Goal: Transaction & Acquisition: Book appointment/travel/reservation

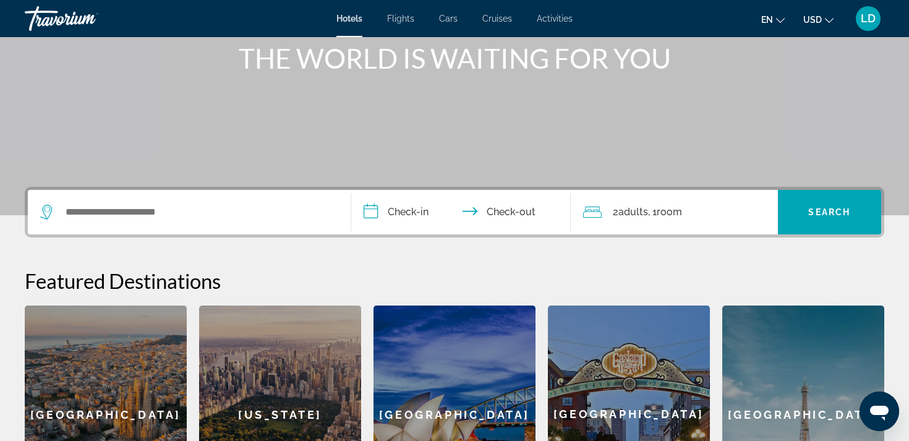
scroll to position [159, 0]
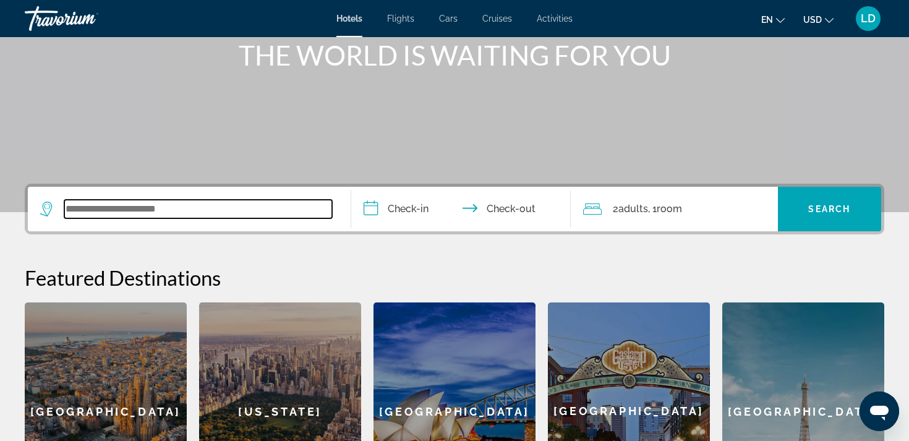
click at [114, 212] on input "Search widget" at bounding box center [198, 209] width 268 height 19
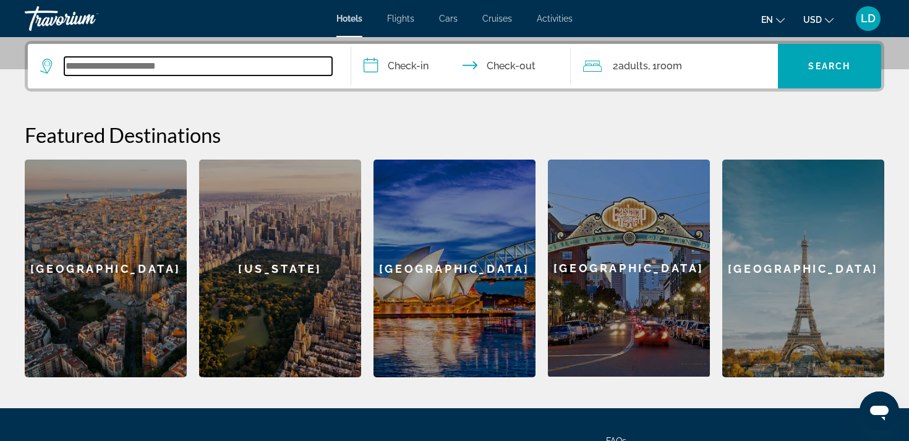
scroll to position [302, 0]
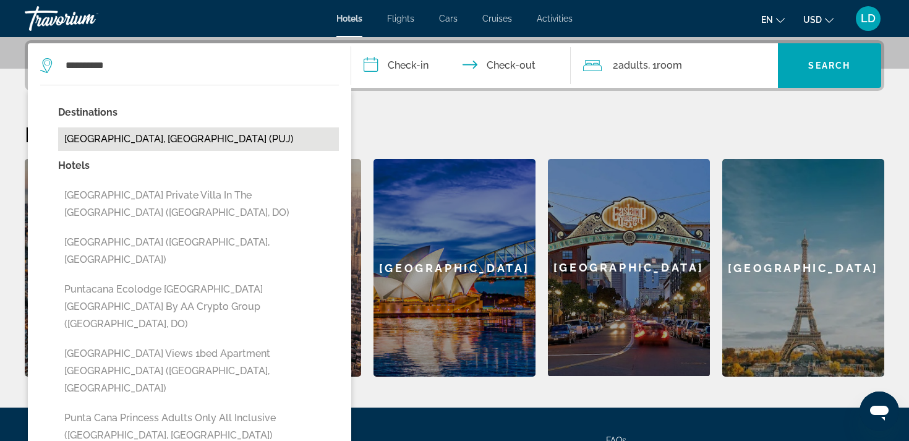
click at [152, 142] on button "[GEOGRAPHIC_DATA], [GEOGRAPHIC_DATA] (PUJ)" at bounding box center [198, 139] width 281 height 24
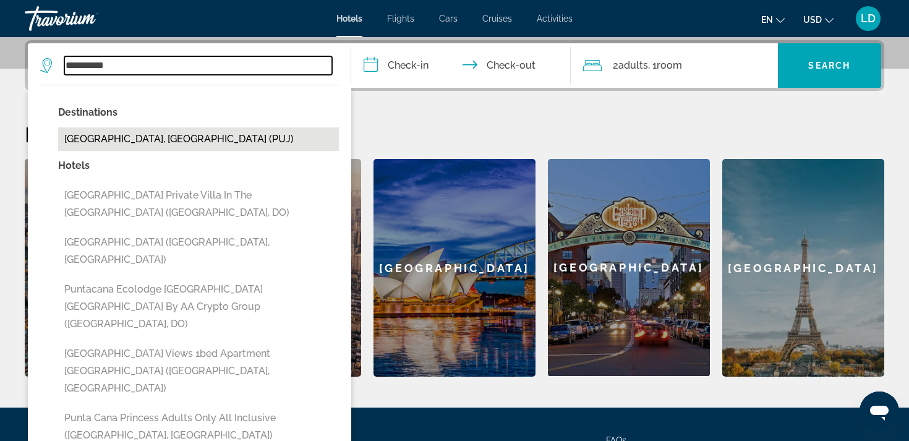
type input "**********"
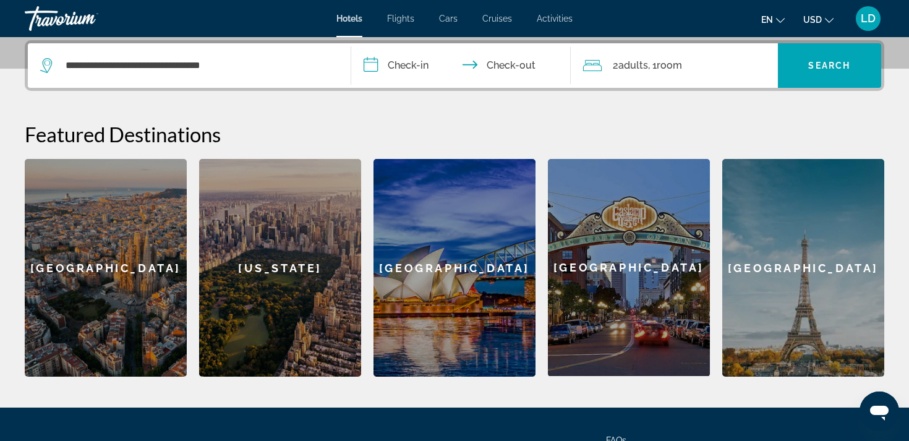
click at [416, 60] on input "**********" at bounding box center [463, 67] width 225 height 48
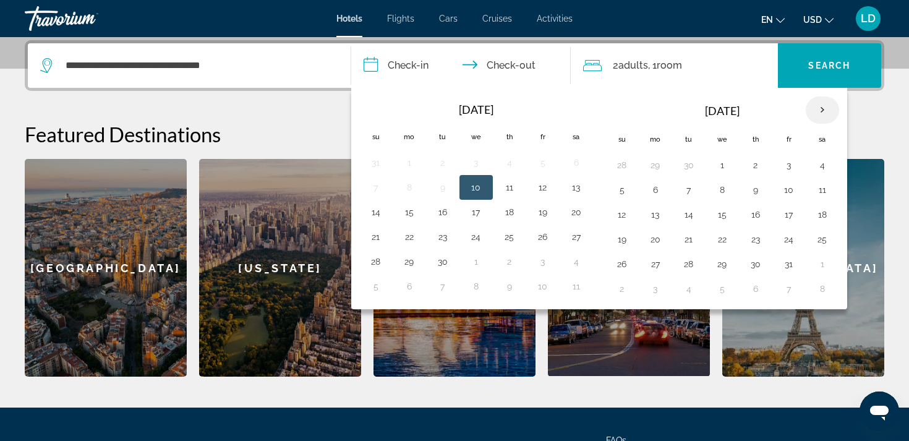
click at [824, 106] on th "Next month" at bounding box center [822, 109] width 33 height 27
click at [723, 210] on button "14" at bounding box center [723, 214] width 20 height 17
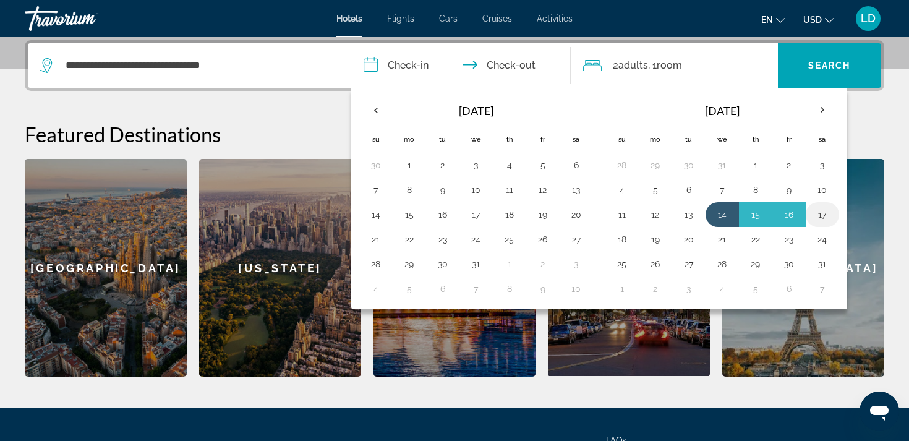
click at [819, 210] on button "17" at bounding box center [823, 214] width 20 height 17
type input "**********"
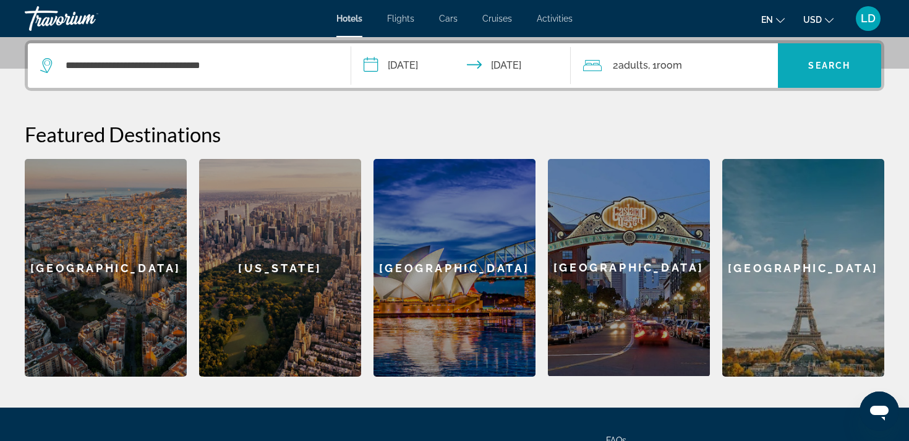
click at [820, 61] on span "Search" at bounding box center [829, 66] width 42 height 10
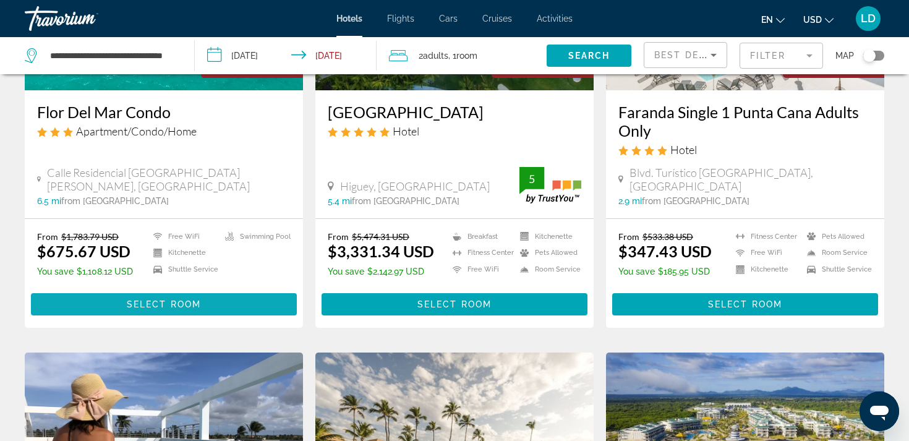
scroll to position [226, 0]
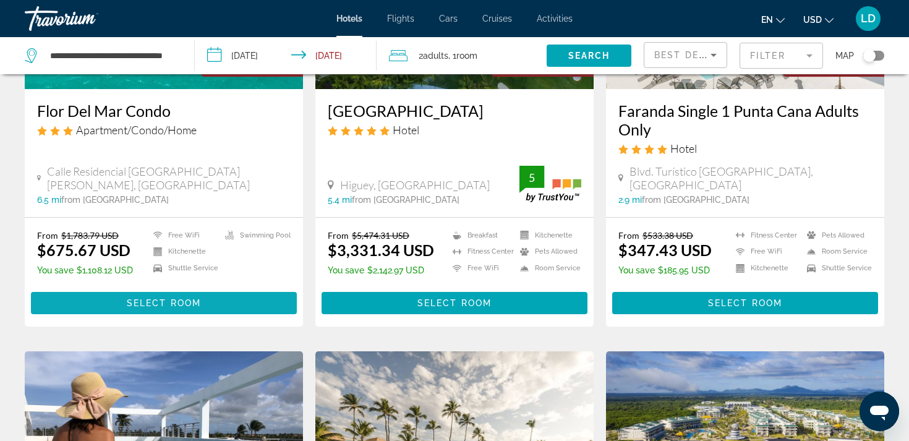
click at [151, 298] on span "Select Room" at bounding box center [164, 303] width 74 height 10
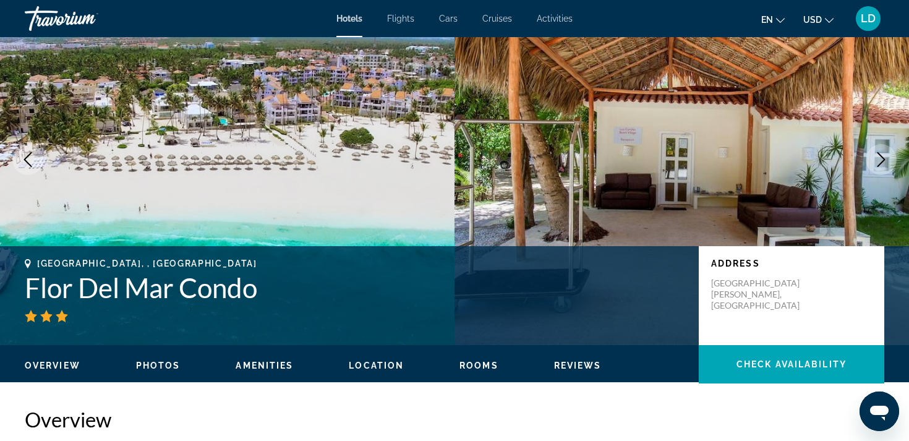
scroll to position [58, 0]
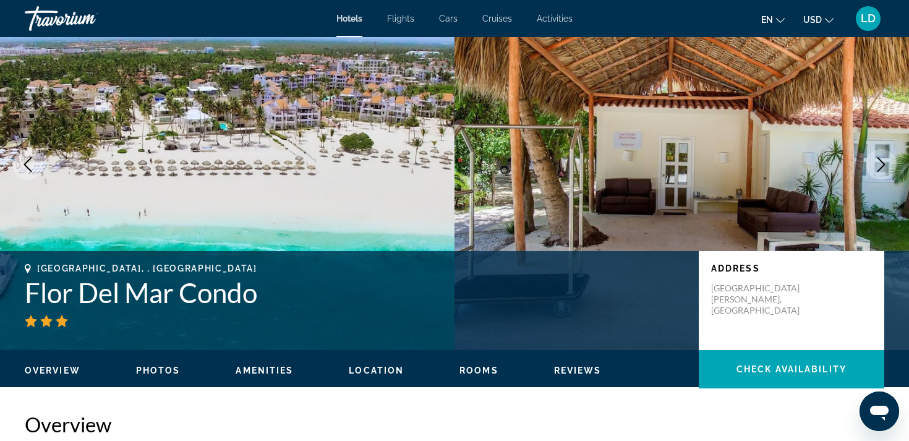
click at [883, 157] on icon "Next image" at bounding box center [881, 164] width 15 height 15
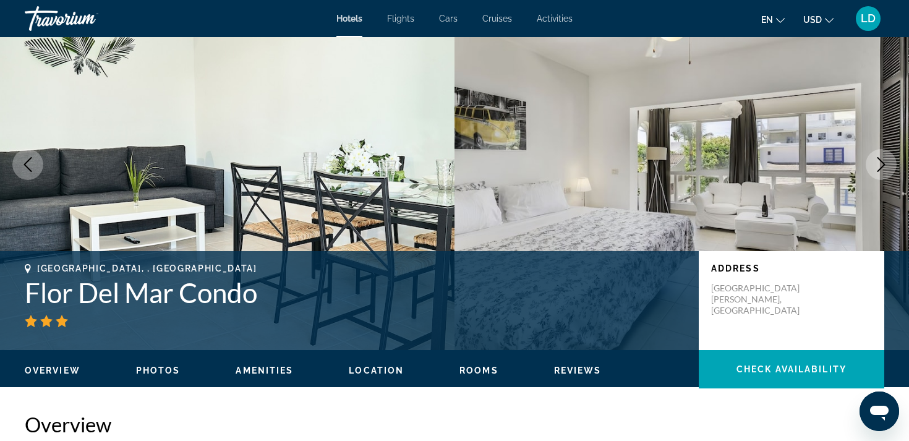
click at [883, 157] on icon "Next image" at bounding box center [881, 164] width 15 height 15
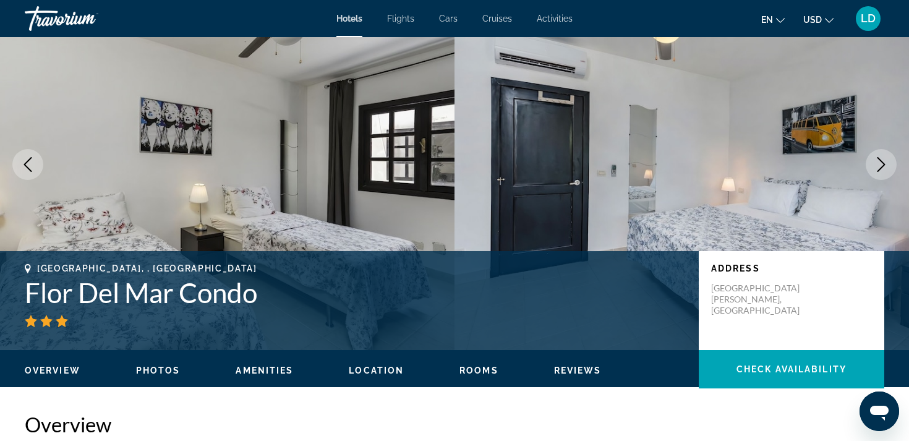
click at [883, 157] on icon "Next image" at bounding box center [881, 164] width 15 height 15
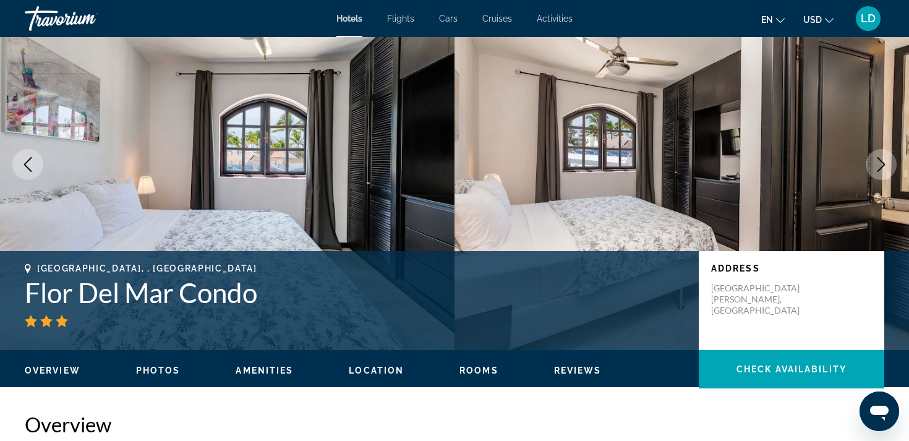
click at [883, 157] on icon "Next image" at bounding box center [881, 164] width 15 height 15
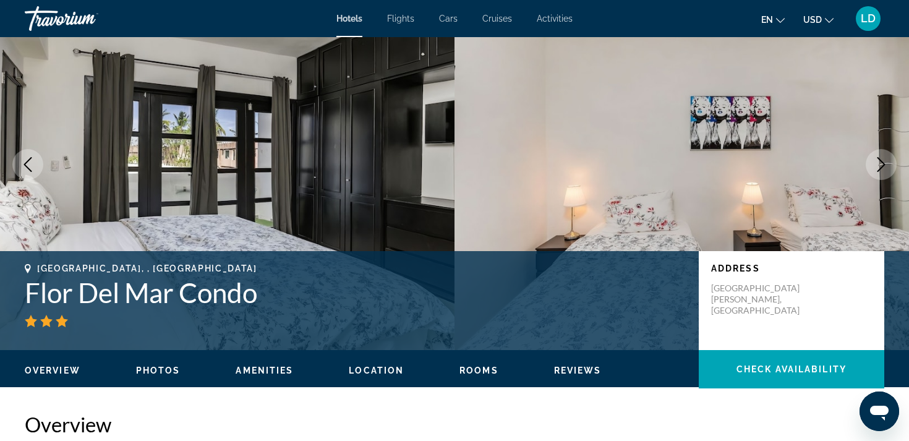
click at [883, 157] on icon "Next image" at bounding box center [881, 164] width 15 height 15
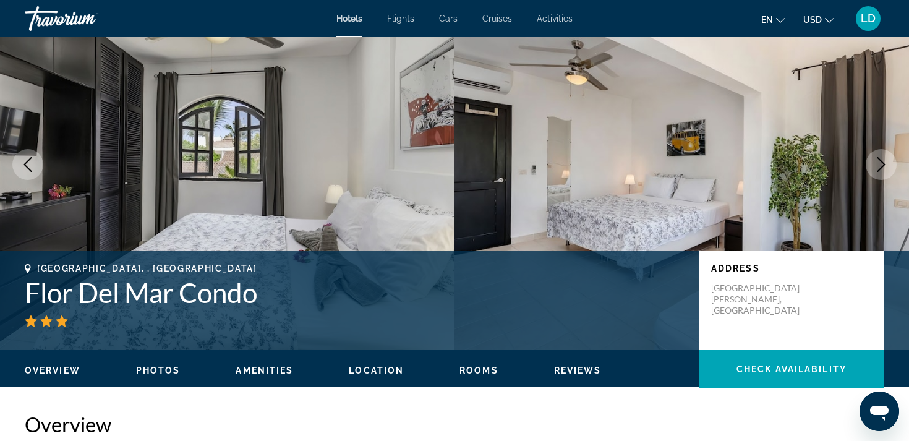
click at [883, 157] on icon "Next image" at bounding box center [881, 164] width 15 height 15
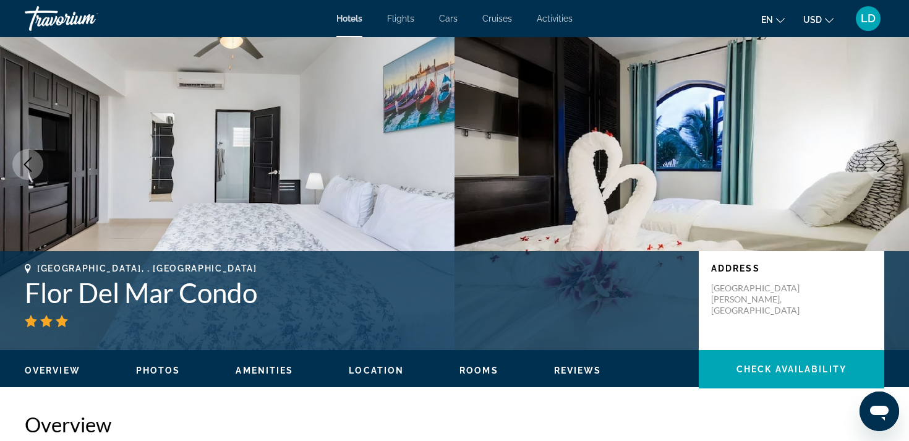
click at [883, 157] on icon "Next image" at bounding box center [881, 164] width 15 height 15
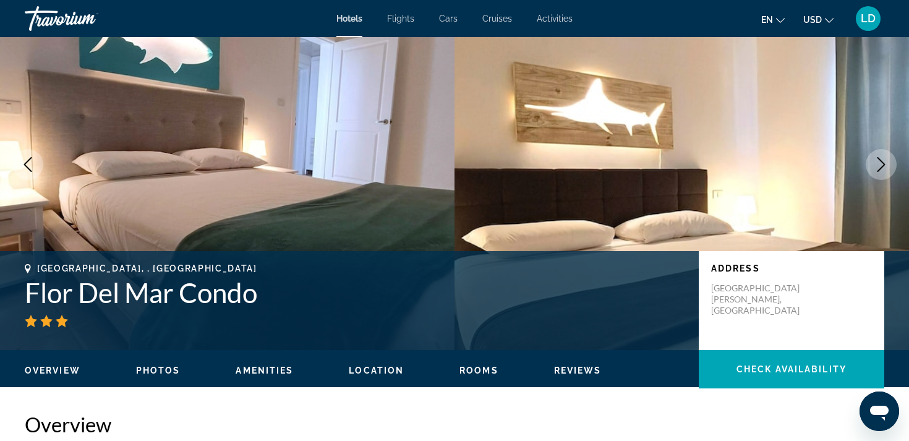
click at [883, 157] on icon "Next image" at bounding box center [881, 164] width 15 height 15
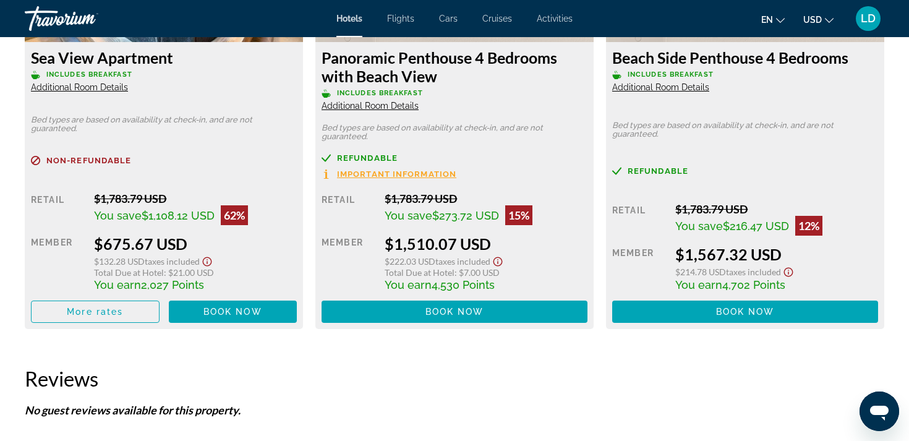
scroll to position [1846, 0]
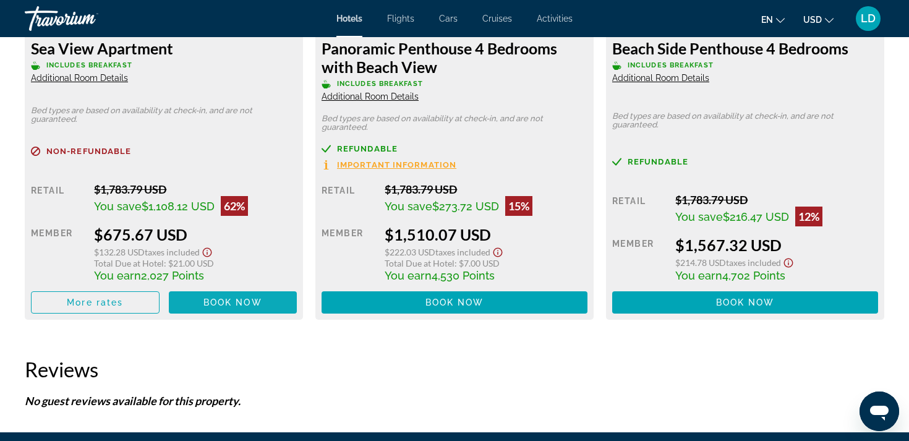
click at [225, 298] on span "Book now" at bounding box center [232, 303] width 59 height 10
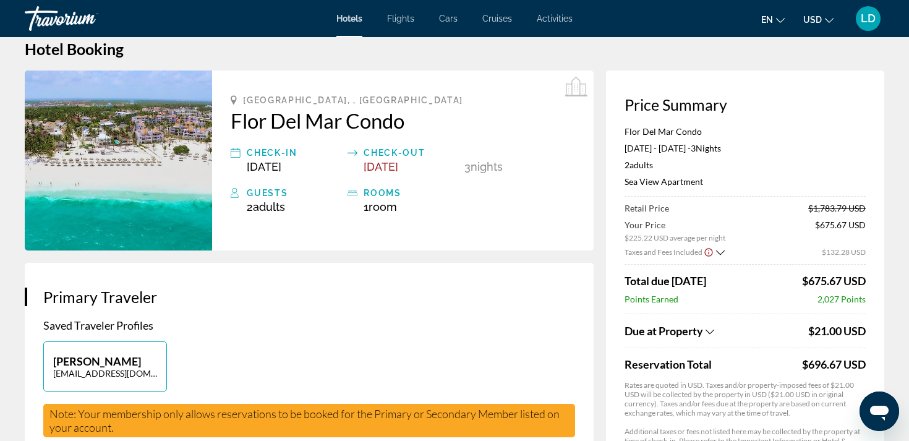
scroll to position [23, 0]
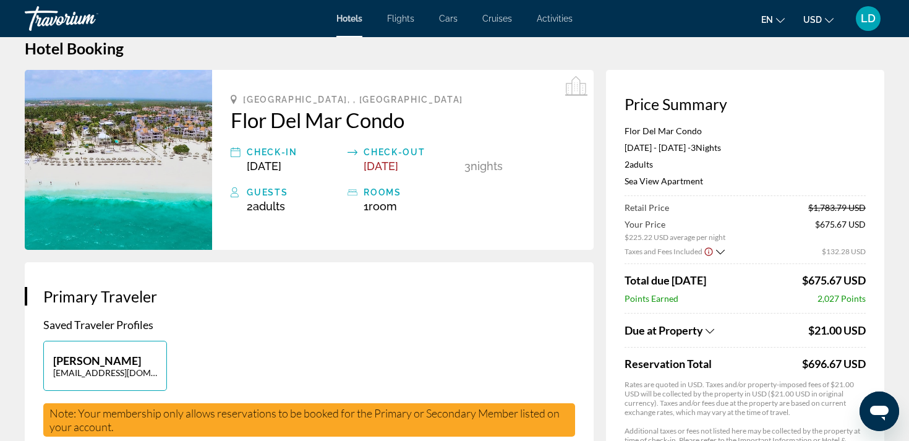
click at [720, 250] on icon "Show Taxes and Fees breakdown" at bounding box center [720, 252] width 9 height 11
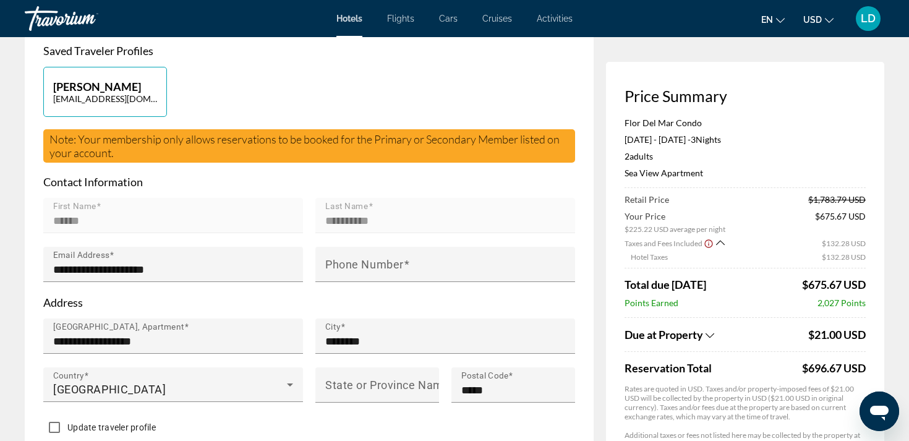
scroll to position [0, 0]
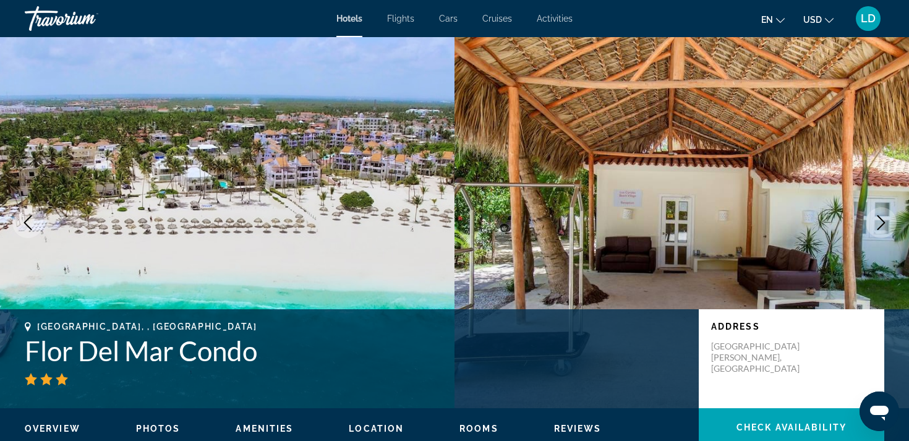
click at [881, 220] on icon "Next image" at bounding box center [882, 222] width 8 height 15
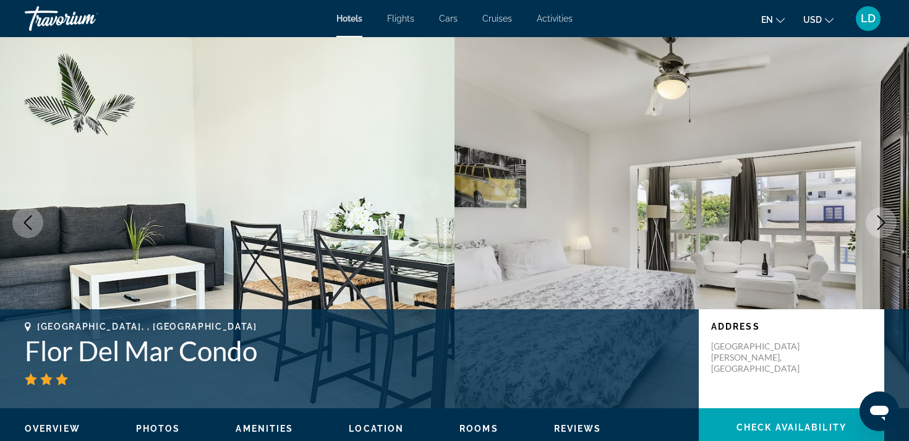
click at [881, 220] on icon "Next image" at bounding box center [882, 222] width 8 height 15
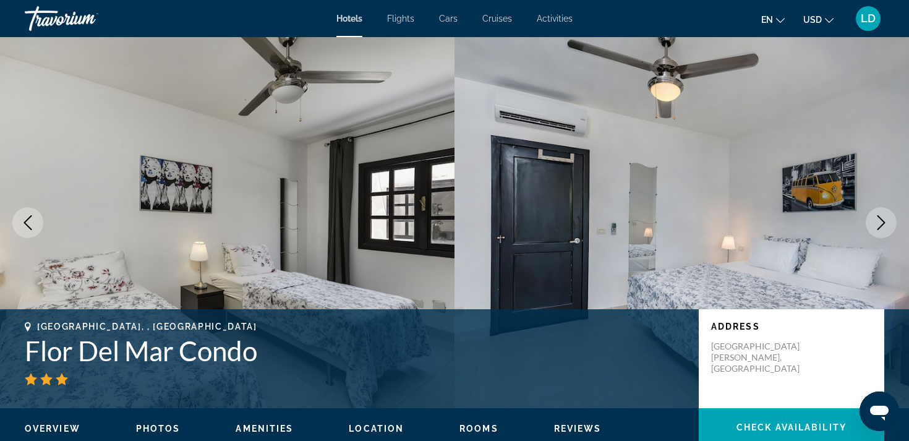
click at [881, 220] on icon "Next image" at bounding box center [882, 222] width 8 height 15
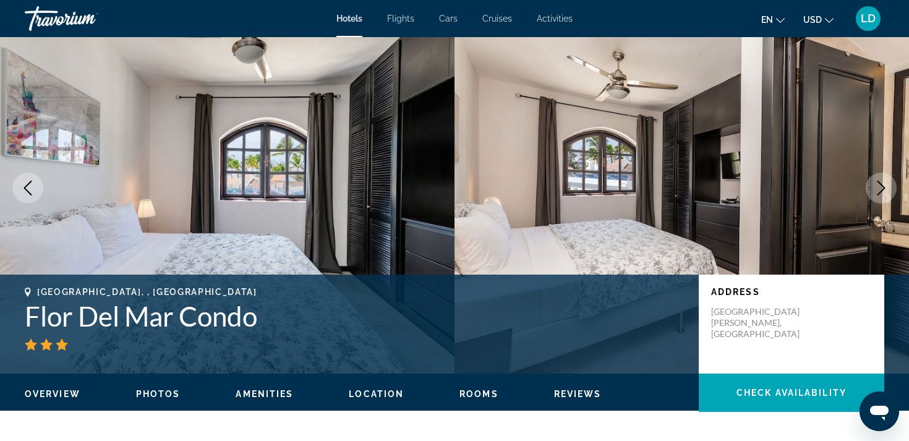
scroll to position [36, 0]
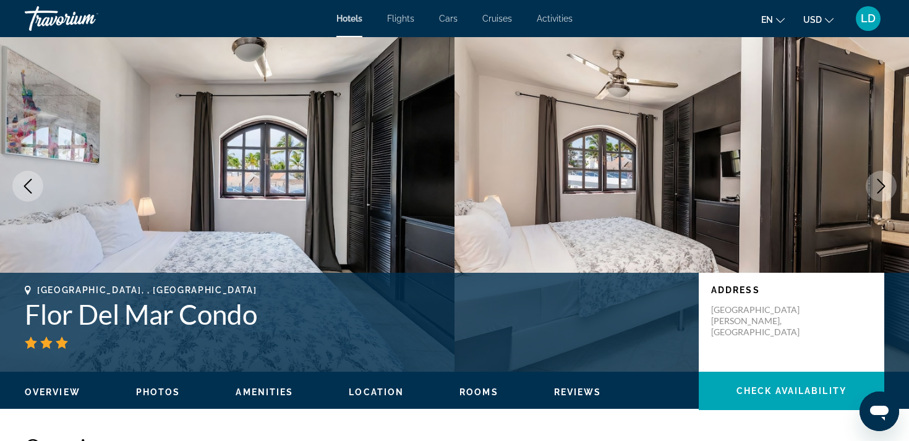
click at [884, 184] on icon "Next image" at bounding box center [881, 186] width 15 height 15
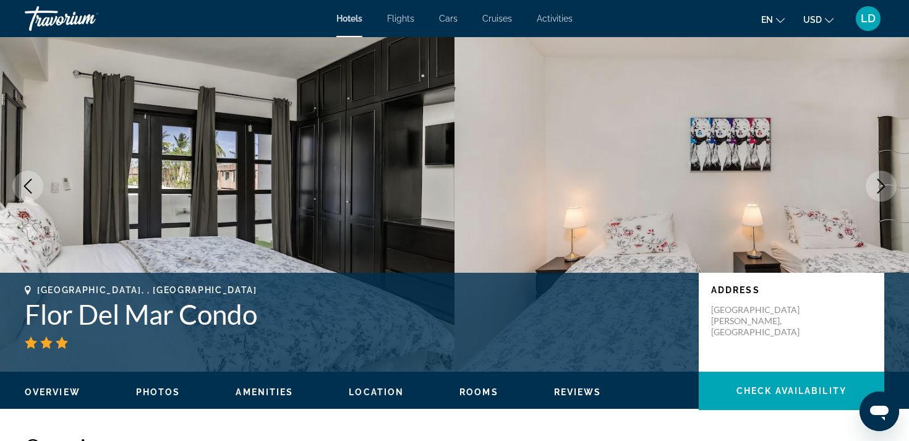
click at [884, 184] on icon "Next image" at bounding box center [881, 186] width 15 height 15
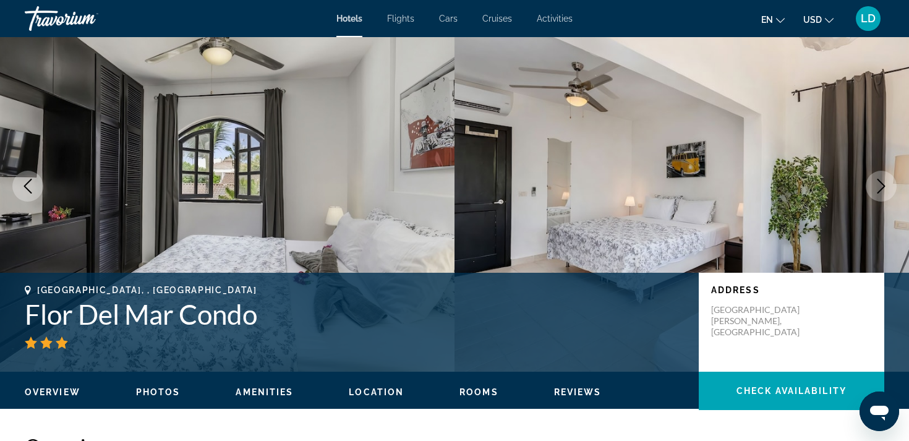
click at [884, 184] on icon "Next image" at bounding box center [881, 186] width 15 height 15
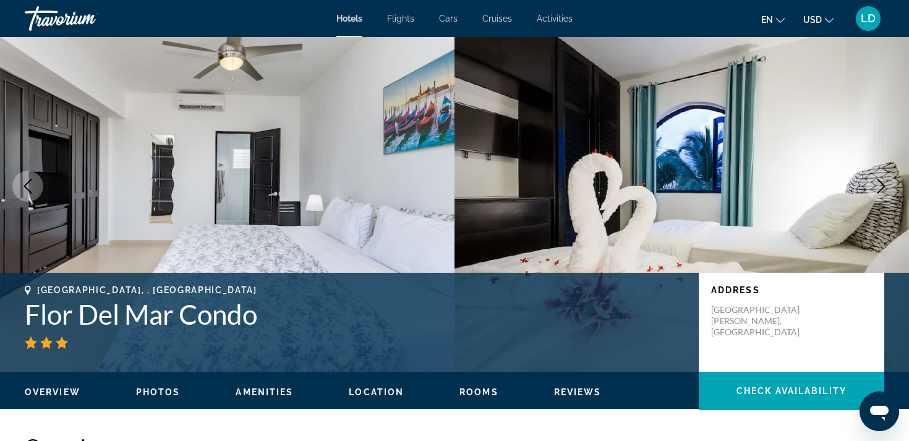
click at [884, 184] on icon "Next image" at bounding box center [881, 186] width 15 height 15
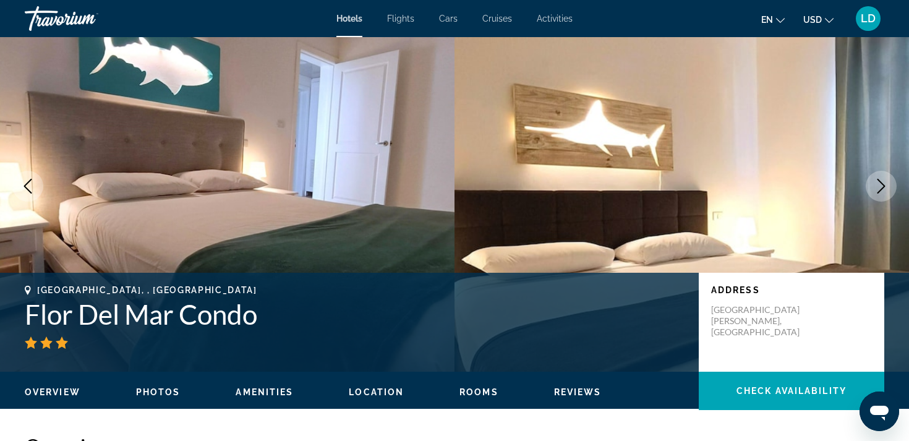
click at [884, 184] on icon "Next image" at bounding box center [881, 186] width 15 height 15
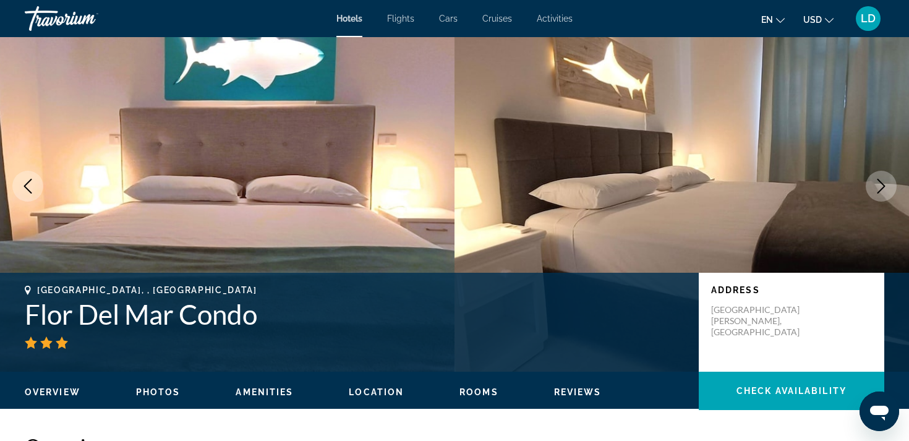
click at [884, 184] on icon "Next image" at bounding box center [881, 186] width 15 height 15
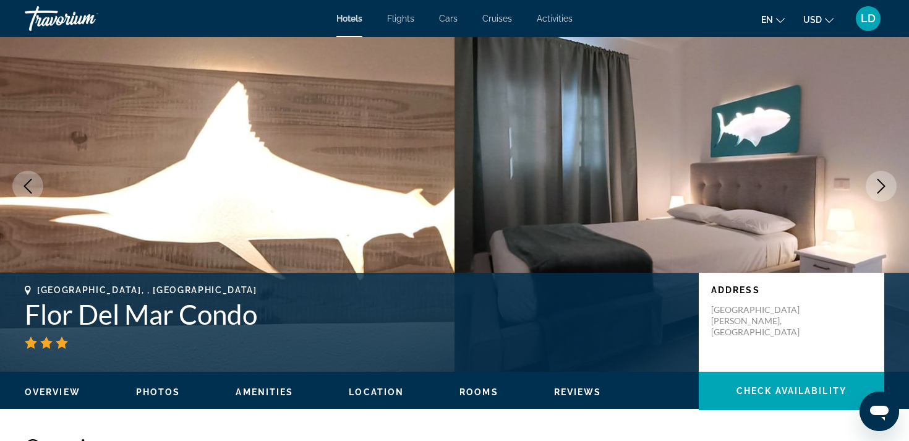
click at [884, 184] on icon "Next image" at bounding box center [881, 186] width 15 height 15
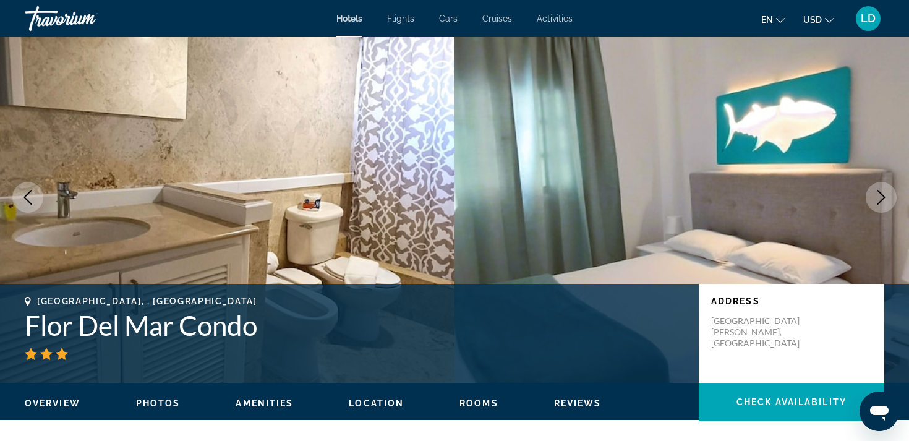
scroll to position [0, 0]
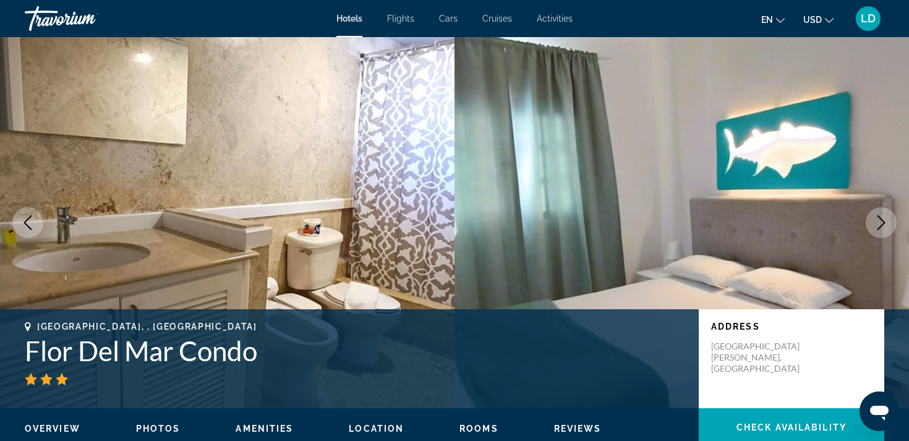
click at [881, 218] on icon "Next image" at bounding box center [881, 222] width 15 height 15
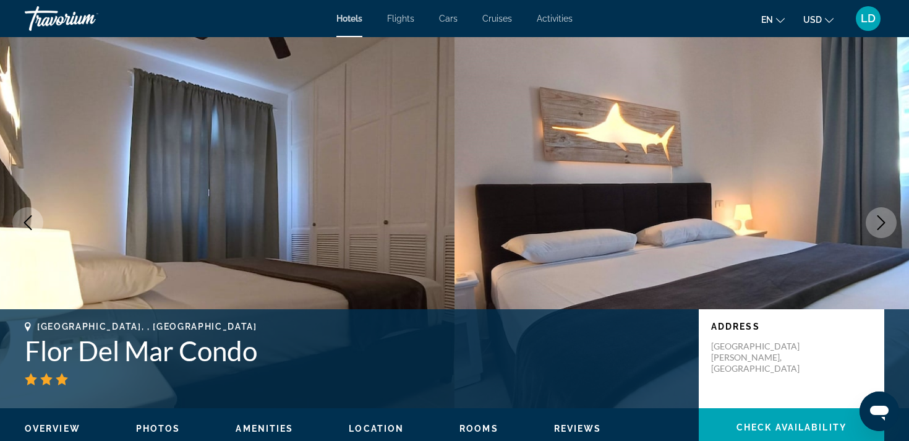
click at [881, 218] on icon "Next image" at bounding box center [881, 222] width 15 height 15
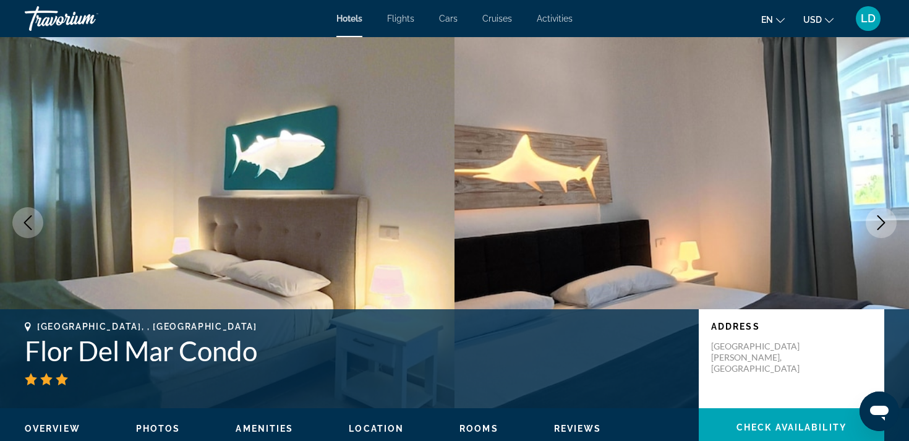
click at [33, 219] on icon "Previous image" at bounding box center [27, 222] width 15 height 15
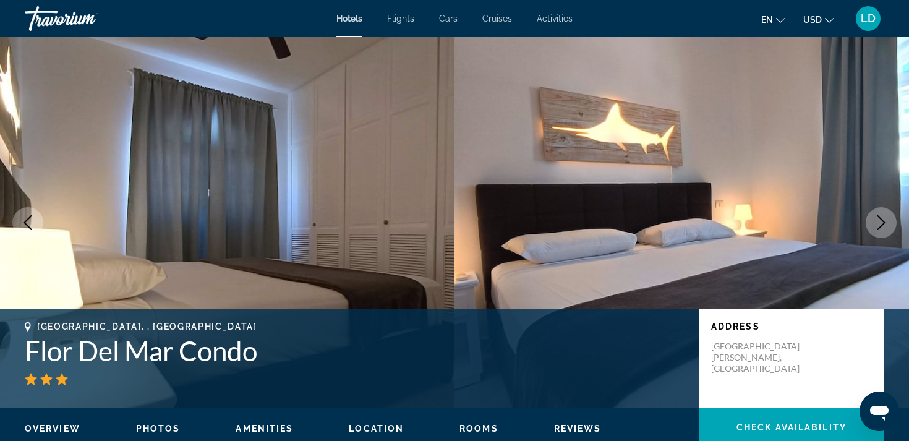
click at [33, 219] on icon "Previous image" at bounding box center [27, 222] width 15 height 15
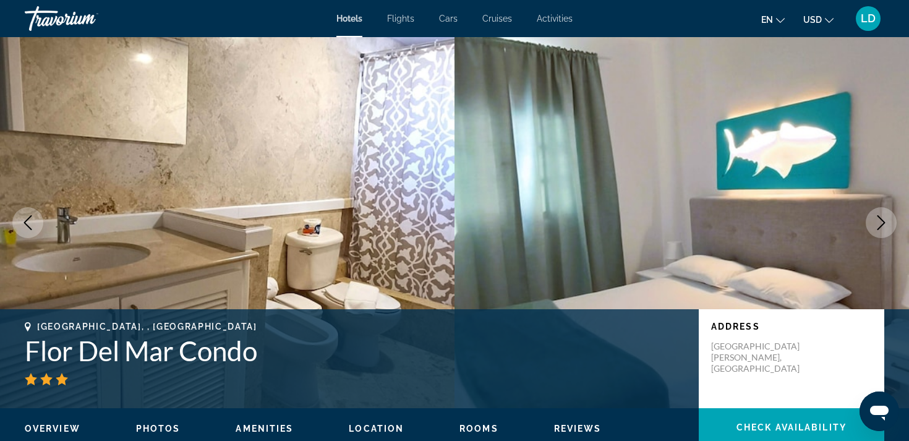
click at [33, 219] on icon "Previous image" at bounding box center [27, 222] width 15 height 15
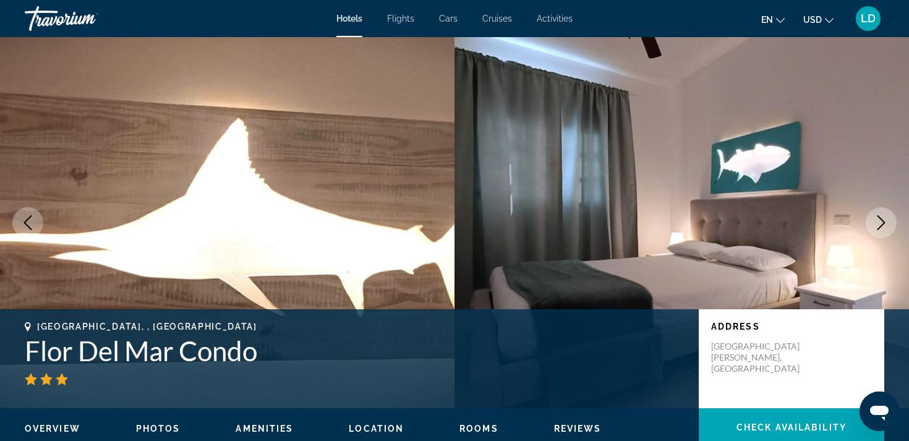
click at [33, 219] on icon "Previous image" at bounding box center [27, 222] width 15 height 15
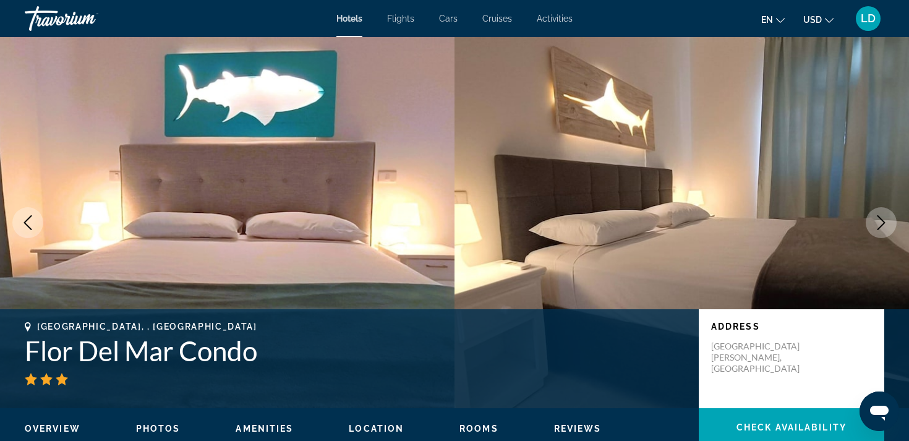
click at [33, 219] on icon "Previous image" at bounding box center [27, 222] width 15 height 15
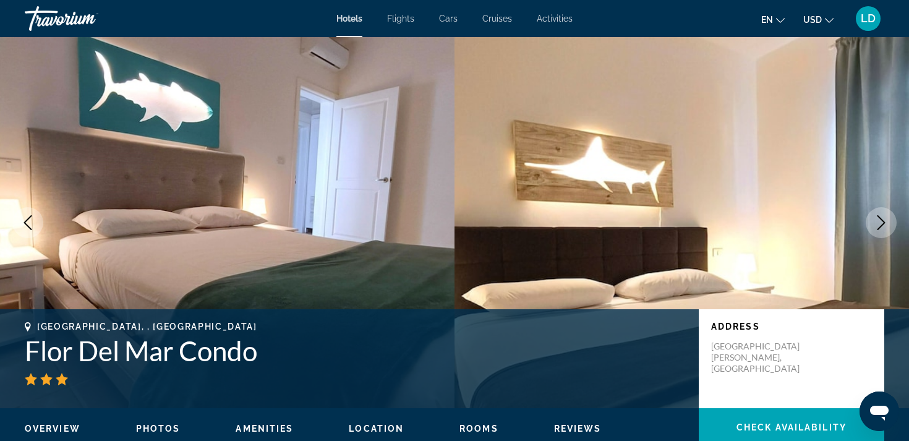
click at [33, 219] on icon "Previous image" at bounding box center [27, 222] width 15 height 15
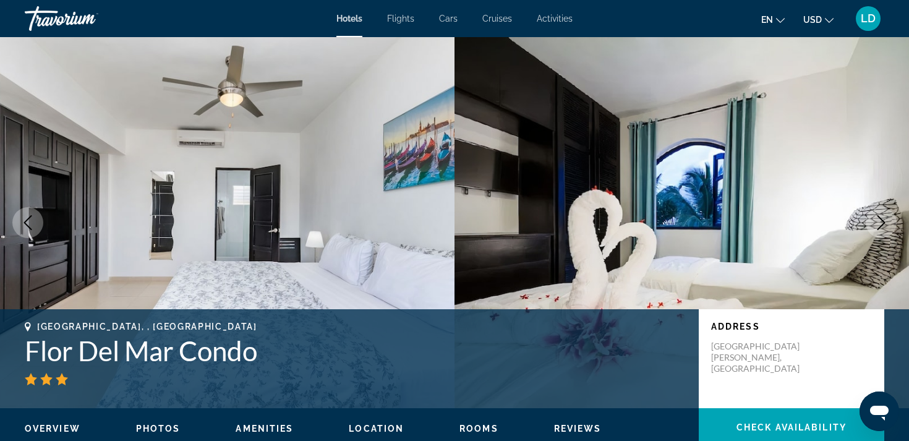
click at [33, 219] on icon "Previous image" at bounding box center [27, 222] width 15 height 15
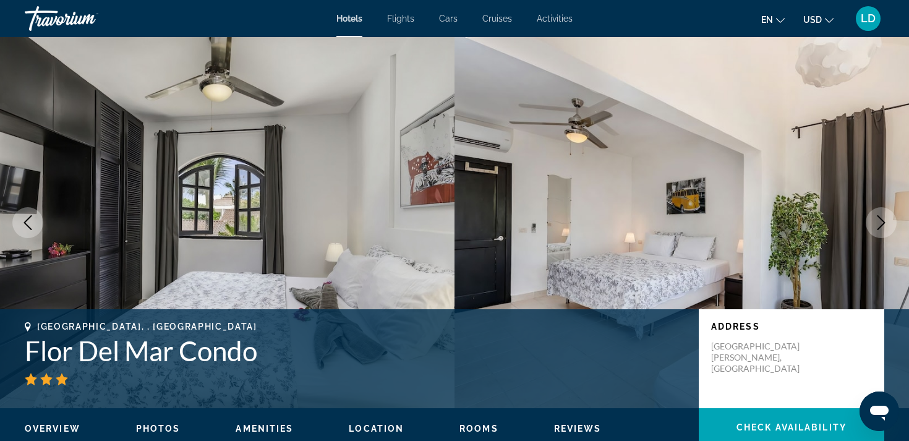
click at [33, 219] on icon "Previous image" at bounding box center [27, 222] width 15 height 15
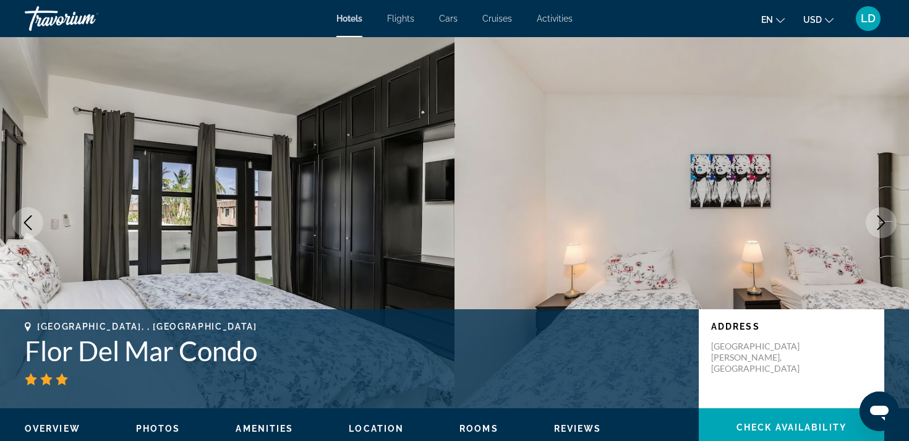
click at [33, 219] on icon "Previous image" at bounding box center [27, 222] width 15 height 15
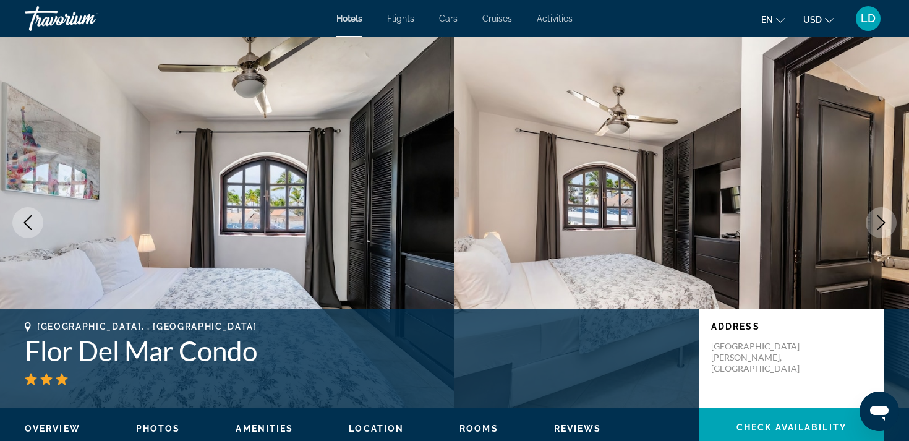
click at [33, 219] on icon "Previous image" at bounding box center [27, 222] width 15 height 15
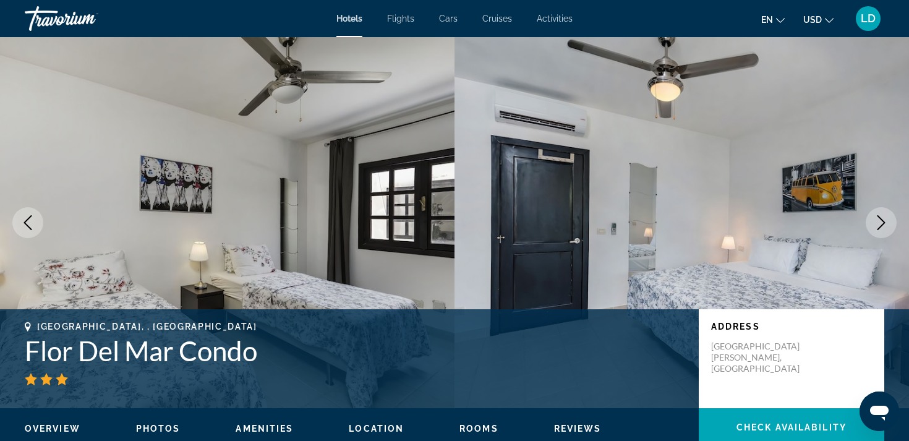
click at [33, 219] on icon "Previous image" at bounding box center [27, 222] width 15 height 15
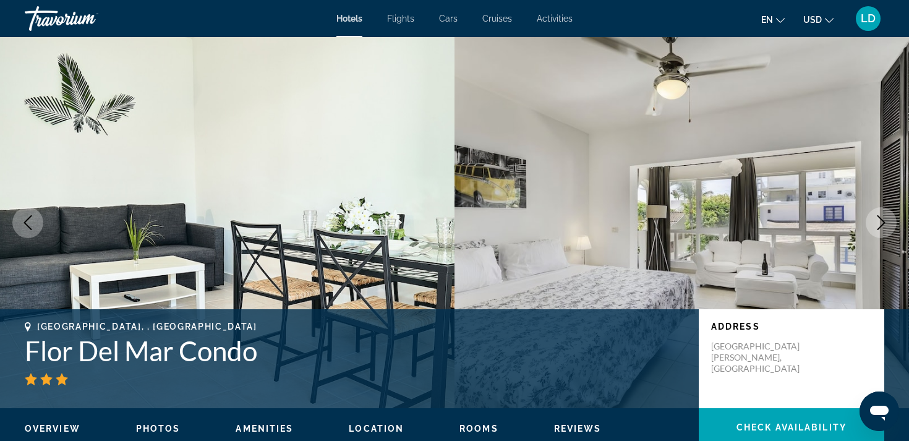
click at [33, 219] on icon "Previous image" at bounding box center [27, 222] width 15 height 15
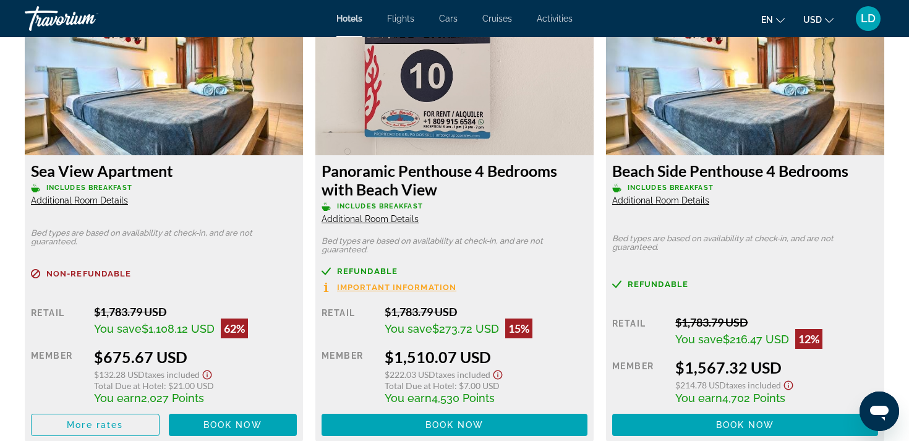
scroll to position [1654, 0]
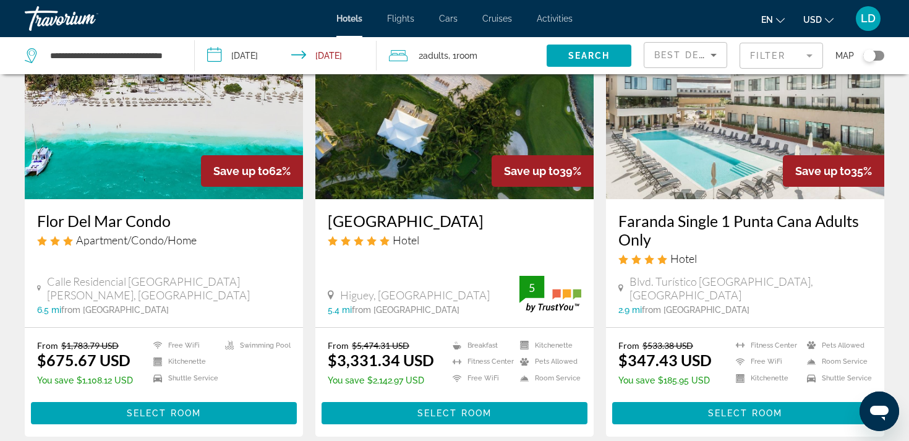
scroll to position [111, 0]
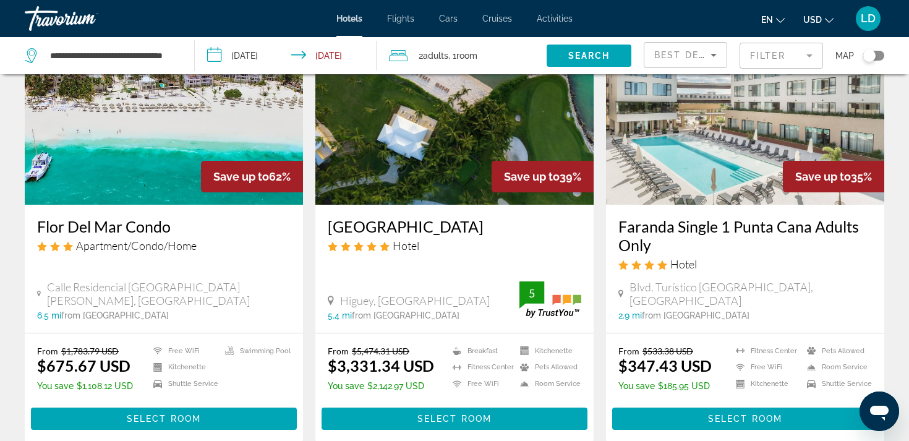
click at [343, 53] on input "**********" at bounding box center [288, 57] width 187 height 41
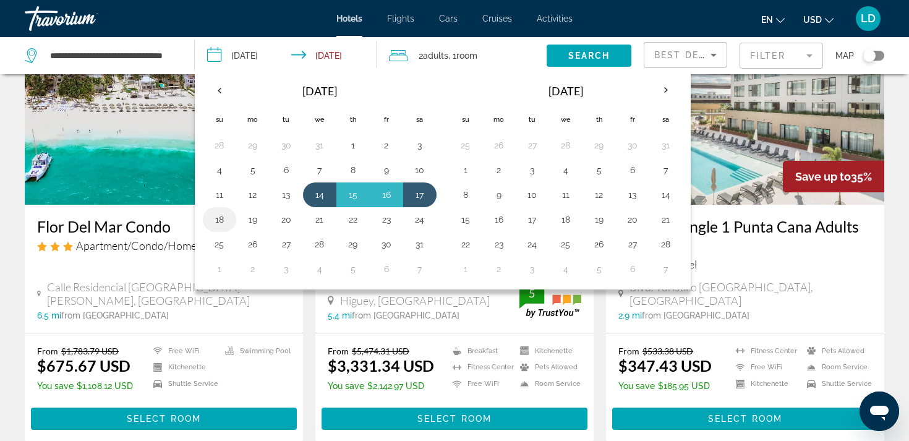
click at [215, 215] on button "18" at bounding box center [220, 219] width 20 height 17
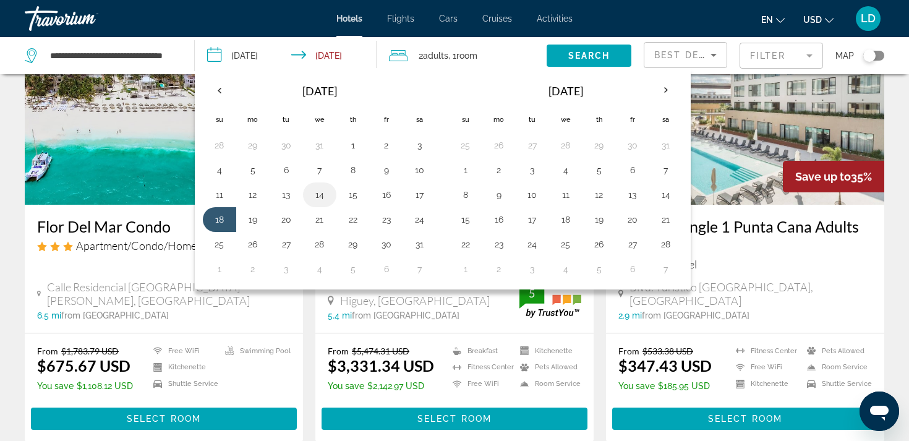
click at [319, 194] on button "14" at bounding box center [320, 194] width 20 height 17
type input "**********"
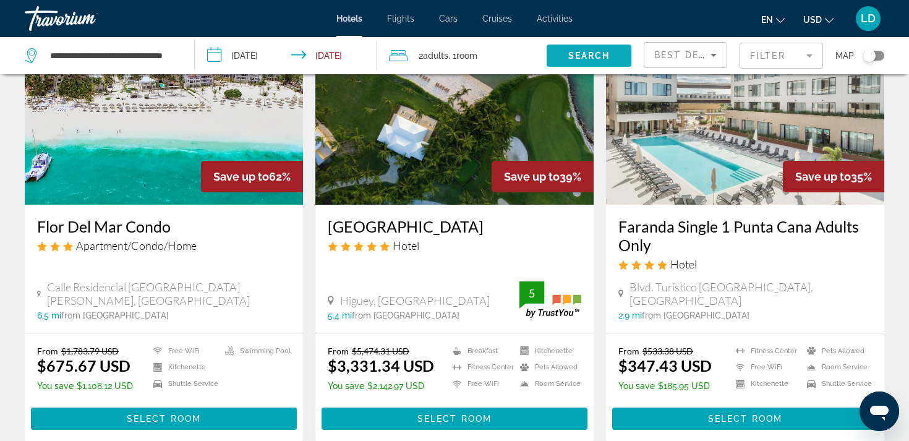
click at [584, 51] on span "Search" at bounding box center [589, 56] width 42 height 10
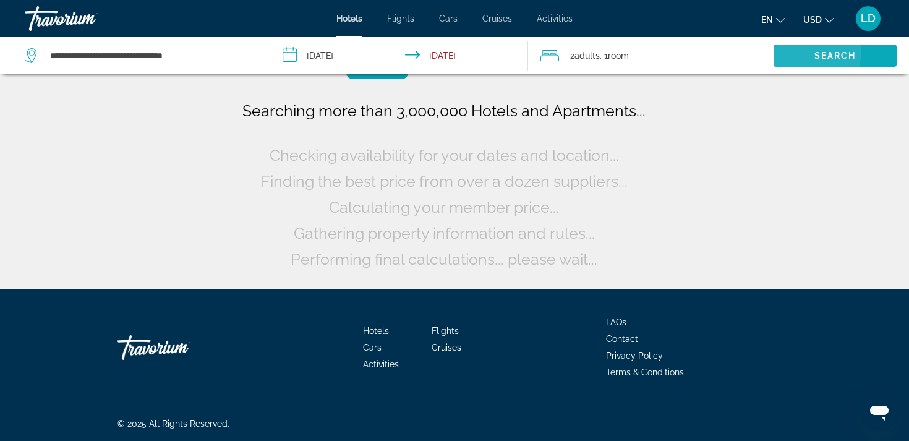
scroll to position [0, 0]
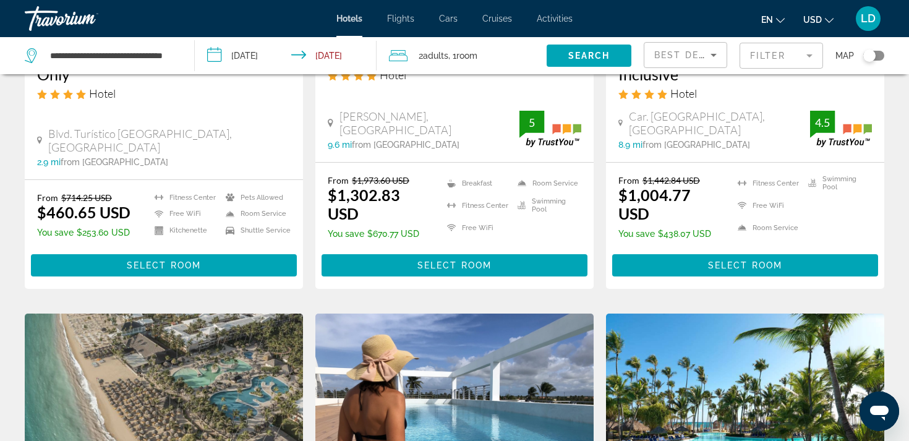
scroll to position [775, 0]
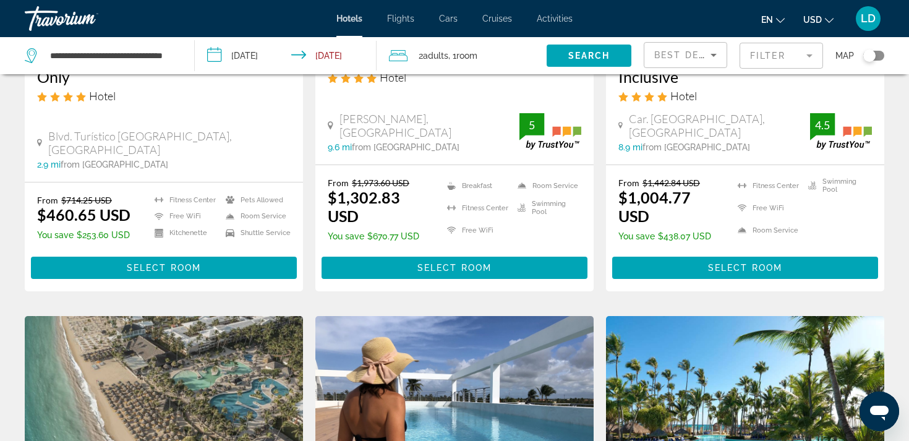
click at [811, 51] on mat-form-field "Filter" at bounding box center [781, 56] width 83 height 26
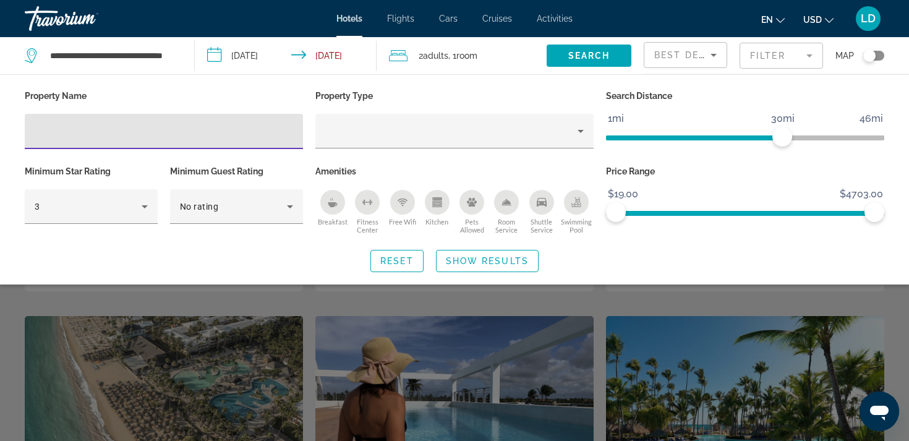
click at [773, 208] on span "ngx-slider" at bounding box center [745, 211] width 259 height 20
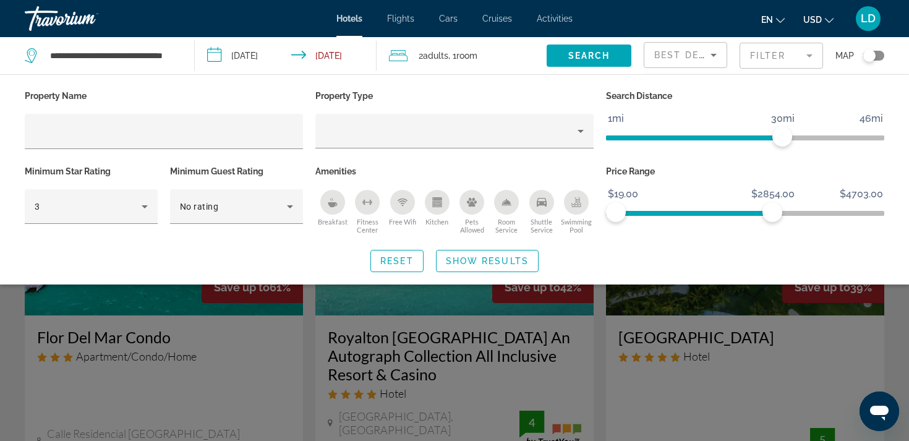
click at [724, 211] on span "ngx-slider" at bounding box center [694, 213] width 156 height 5
click at [687, 211] on span "ngx-slider" at bounding box center [670, 213] width 108 height 5
click at [666, 212] on span "ngx-slider" at bounding box center [651, 213] width 71 height 5
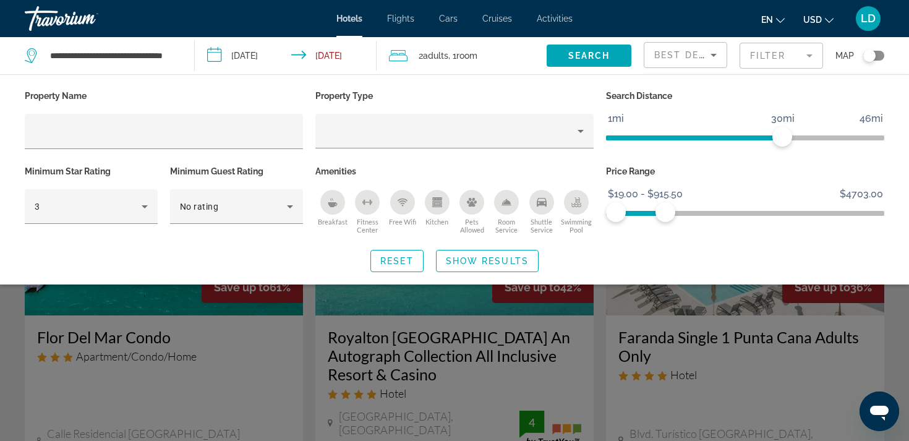
click at [649, 212] on span "ngx-slider" at bounding box center [640, 213] width 49 height 5
click at [638, 212] on span "ngx-slider" at bounding box center [632, 213] width 33 height 5
click at [643, 212] on span "ngx-slider-max" at bounding box center [643, 212] width 20 height 20
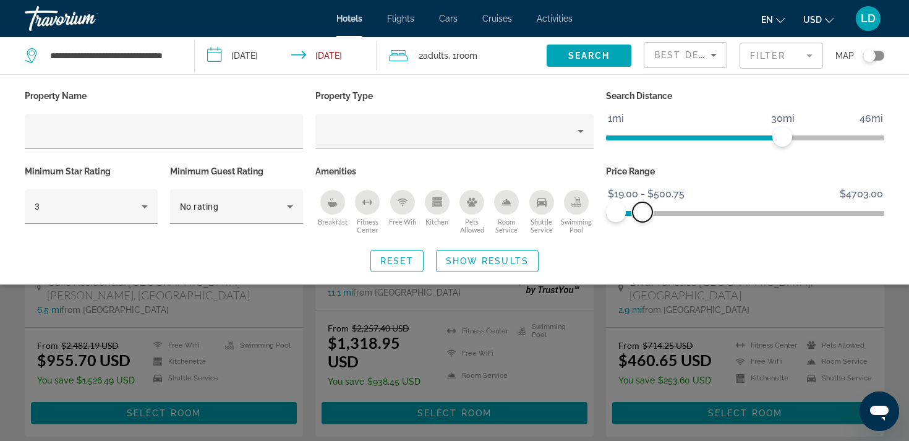
scroll to position [154, 0]
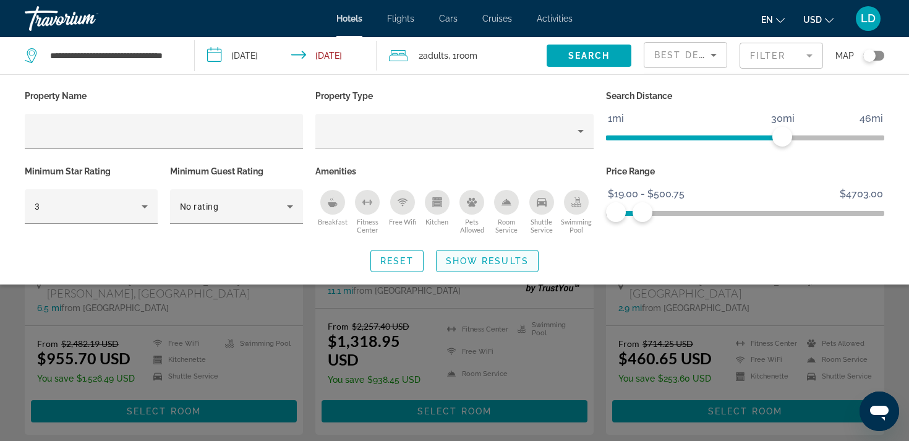
click at [469, 259] on span "Show Results" at bounding box center [487, 261] width 83 height 10
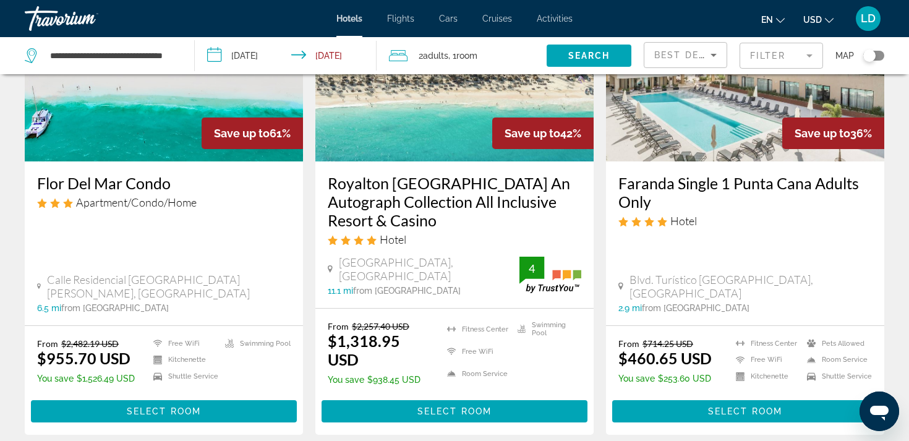
click at [880, 54] on div "Toggle map" at bounding box center [873, 56] width 21 height 10
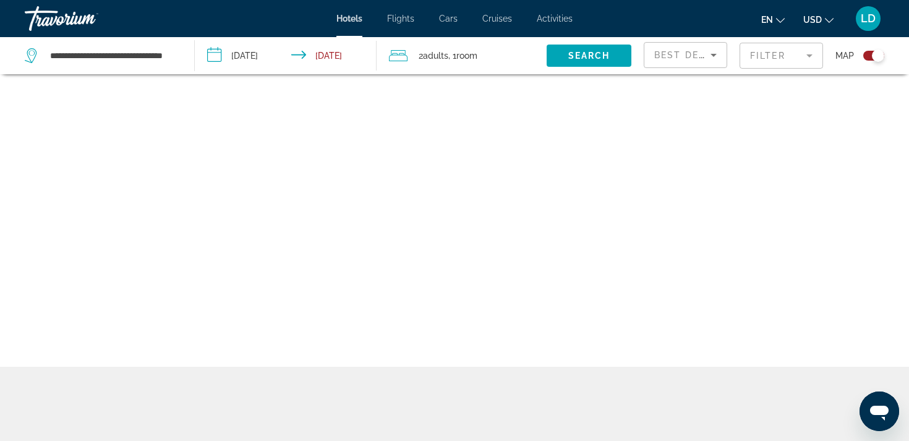
scroll to position [74, 0]
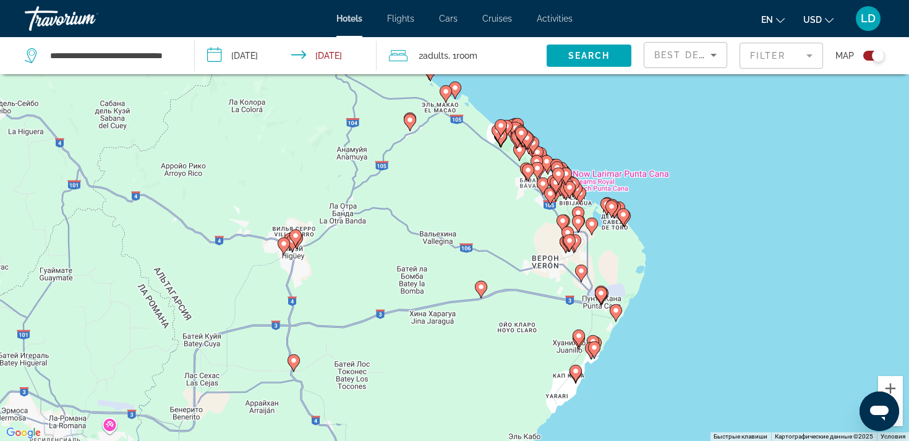
click at [809, 55] on mat-form-field "Filter" at bounding box center [781, 56] width 83 height 26
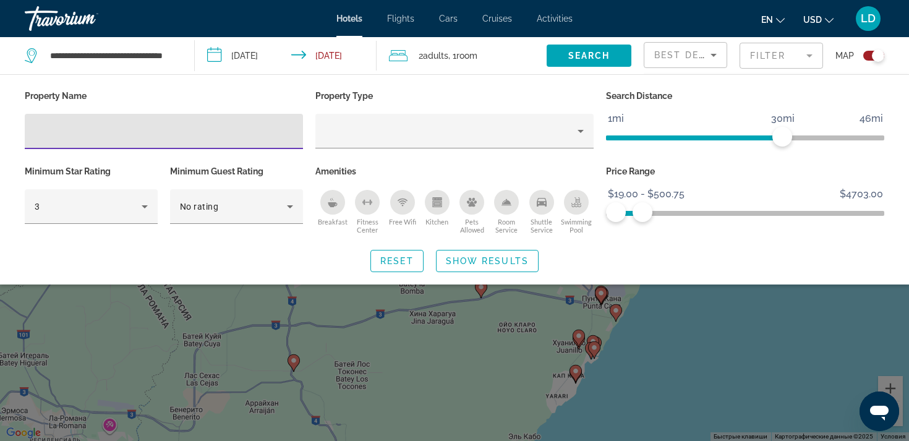
click at [709, 50] on icon "Sort by" at bounding box center [713, 55] width 15 height 15
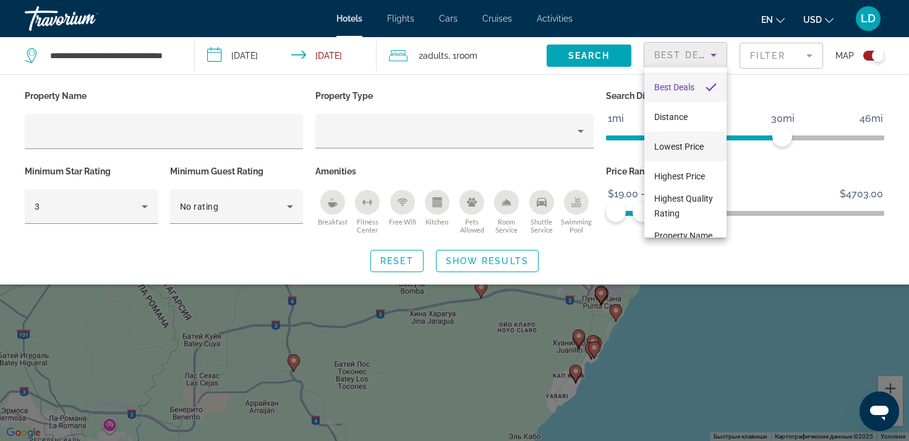
click at [675, 146] on span "Lowest Price" at bounding box center [678, 147] width 49 height 10
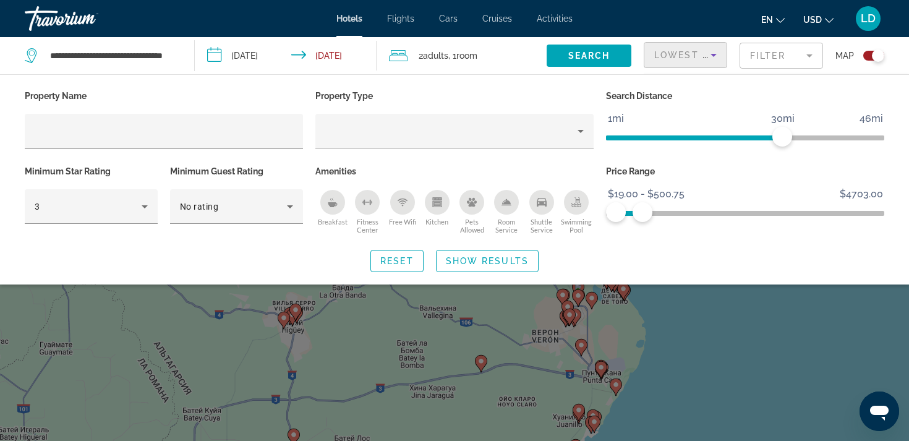
click at [827, 19] on icon "Change currency" at bounding box center [829, 20] width 9 height 5
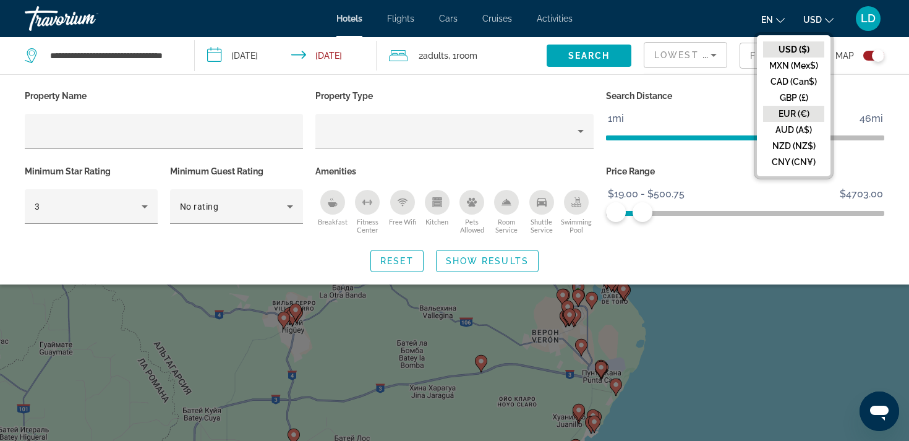
click at [786, 108] on button "EUR (€)" at bounding box center [793, 114] width 61 height 16
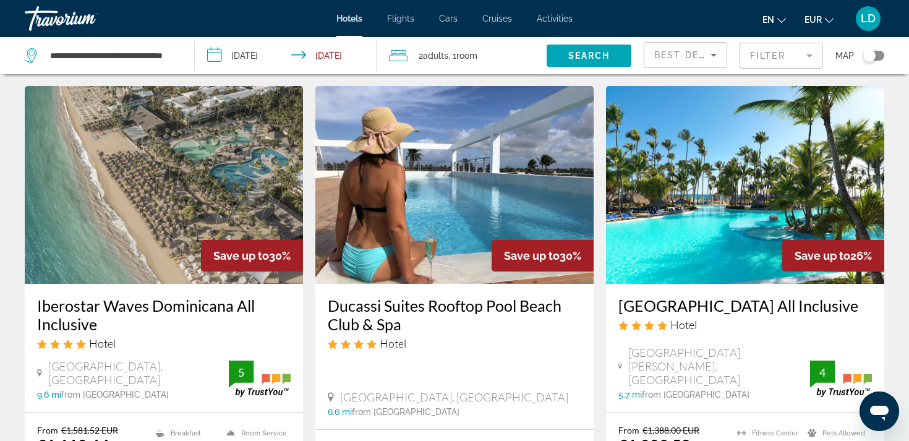
scroll to position [985, 0]
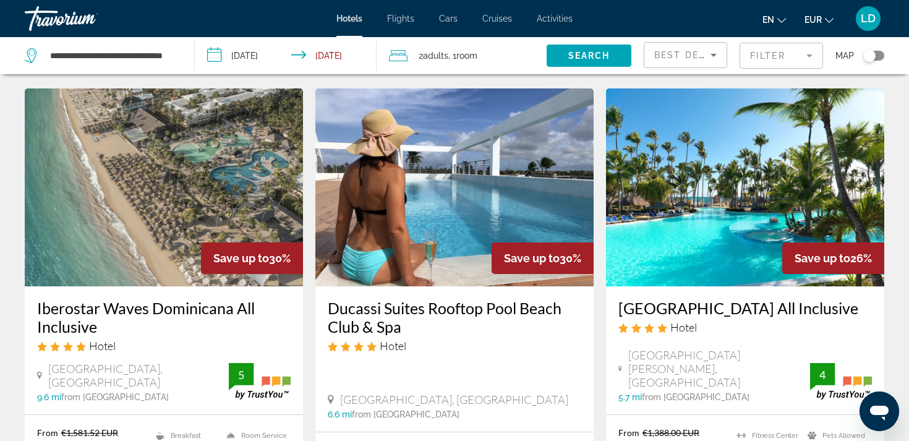
click at [810, 51] on mat-form-field "Filter" at bounding box center [781, 56] width 83 height 26
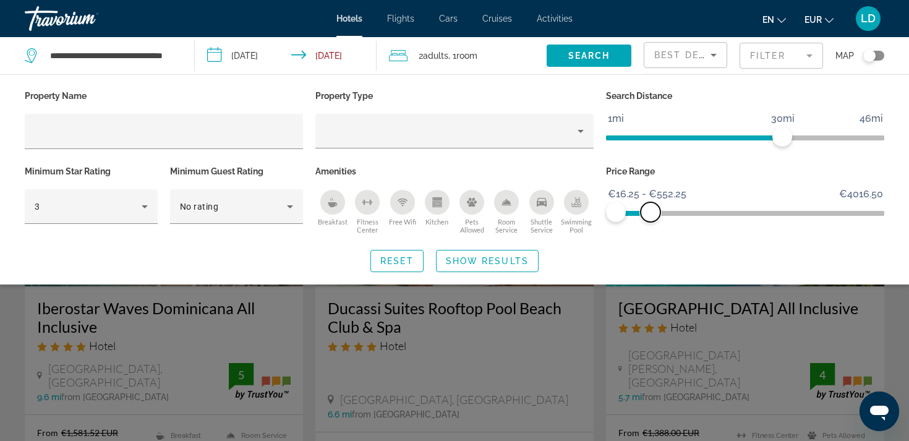
drag, startPoint x: 870, startPoint y: 209, endPoint x: 651, endPoint y: 218, distance: 219.8
click at [651, 218] on span "ngx-slider-max" at bounding box center [651, 212] width 20 height 20
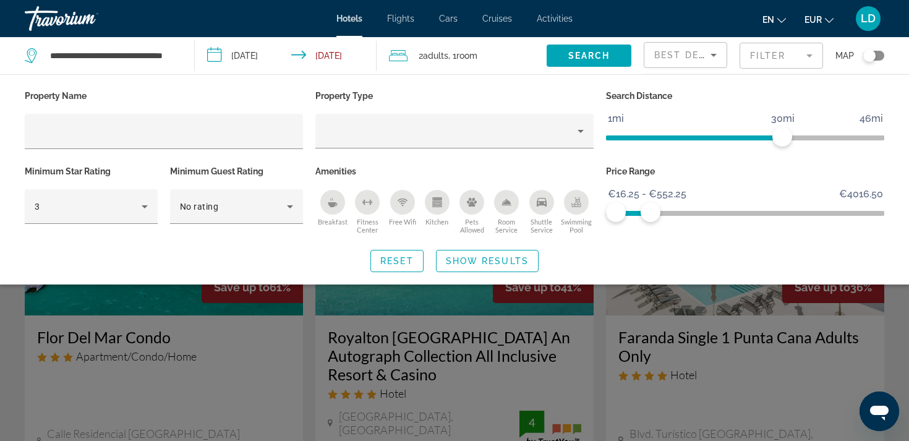
click at [805, 58] on mat-form-field "Filter" at bounding box center [781, 56] width 83 height 26
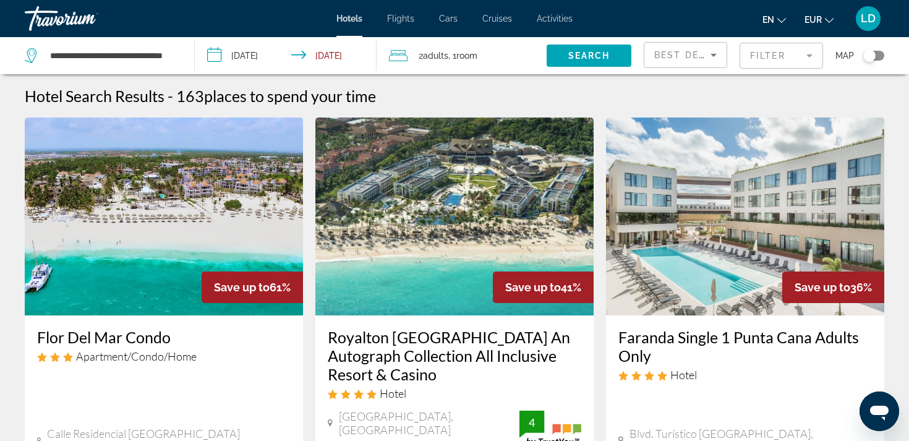
click at [807, 54] on mat-form-field "Filter" at bounding box center [781, 56] width 83 height 26
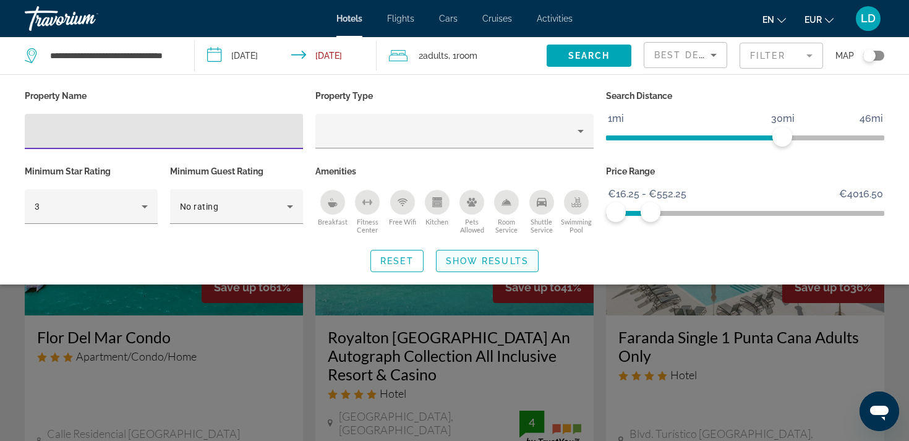
click at [483, 256] on span "Show Results" at bounding box center [487, 261] width 83 height 10
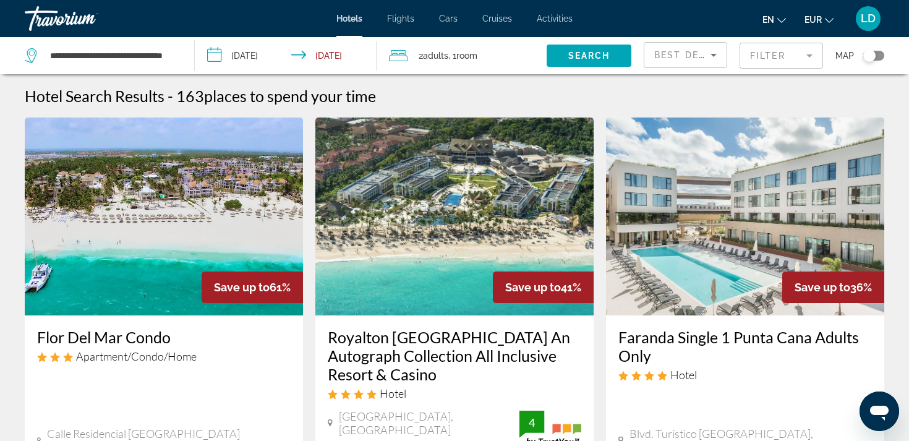
click at [808, 56] on mat-form-field "Filter" at bounding box center [781, 56] width 83 height 26
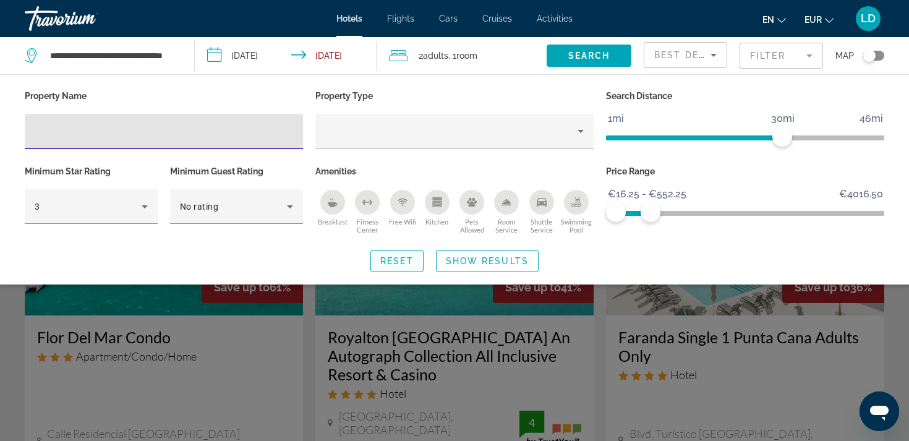
click at [392, 256] on span "Reset" at bounding box center [396, 261] width 33 height 10
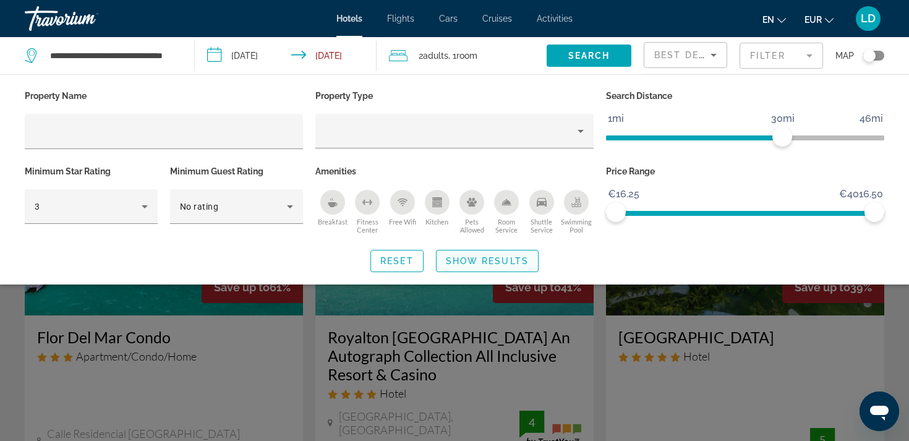
click at [471, 258] on span "Show Results" at bounding box center [487, 261] width 83 height 10
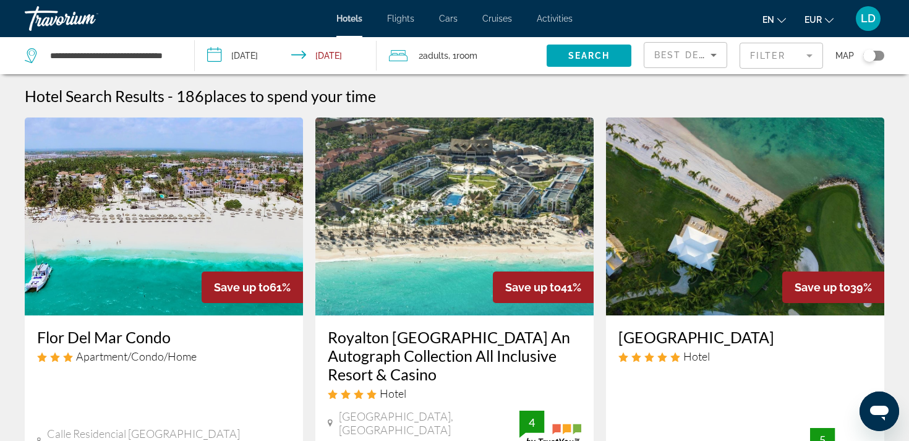
click at [811, 54] on mat-form-field "Filter" at bounding box center [781, 56] width 83 height 26
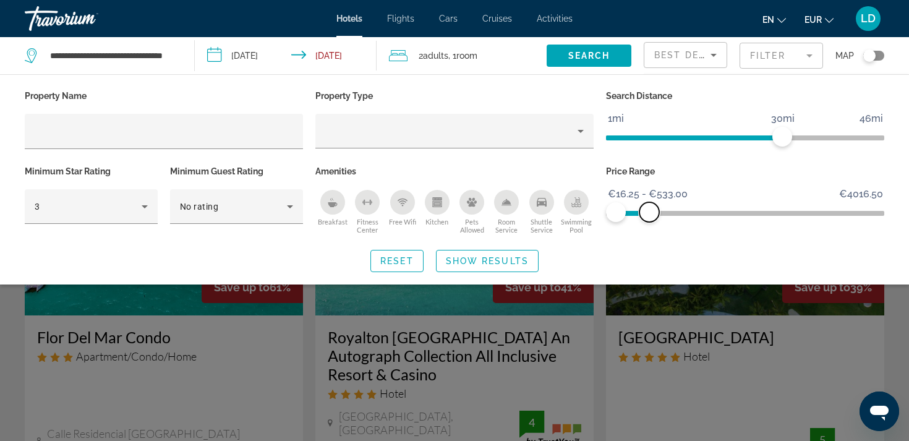
drag, startPoint x: 874, startPoint y: 211, endPoint x: 649, endPoint y: 213, distance: 224.5
click at [649, 213] on span "ngx-slider-max" at bounding box center [650, 212] width 20 height 20
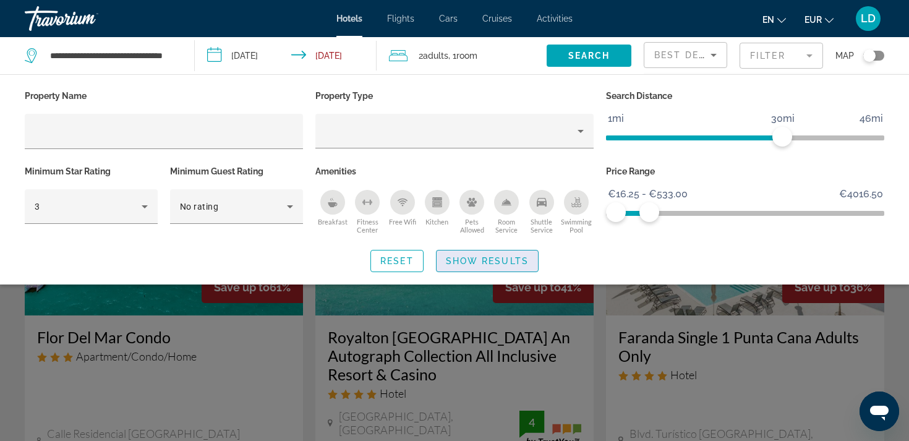
click at [486, 256] on span "Show Results" at bounding box center [487, 261] width 83 height 10
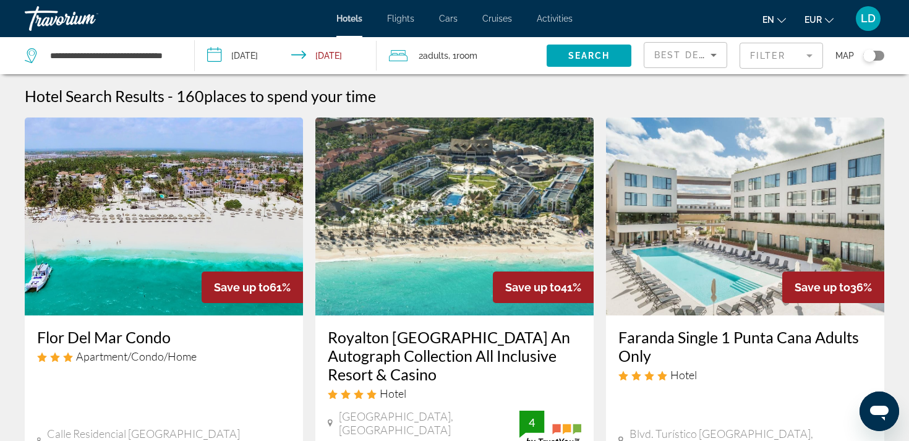
click at [721, 56] on div "Best Deals" at bounding box center [685, 55] width 82 height 25
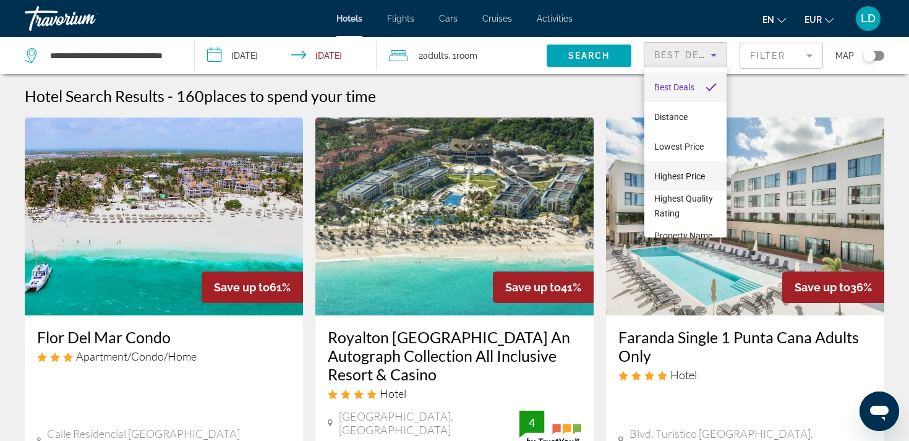
click at [666, 174] on span "Highest Price" at bounding box center [679, 176] width 51 height 10
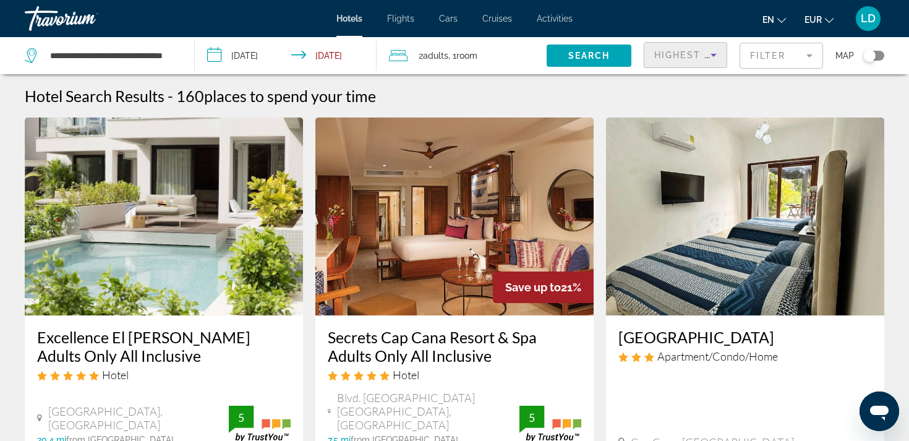
click at [714, 49] on icon "Sort by" at bounding box center [713, 55] width 15 height 15
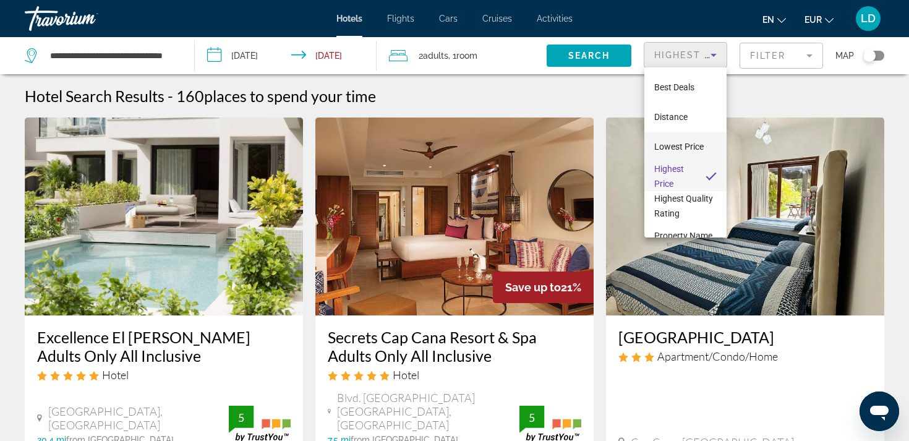
click at [677, 142] on span "Lowest Price" at bounding box center [678, 147] width 49 height 10
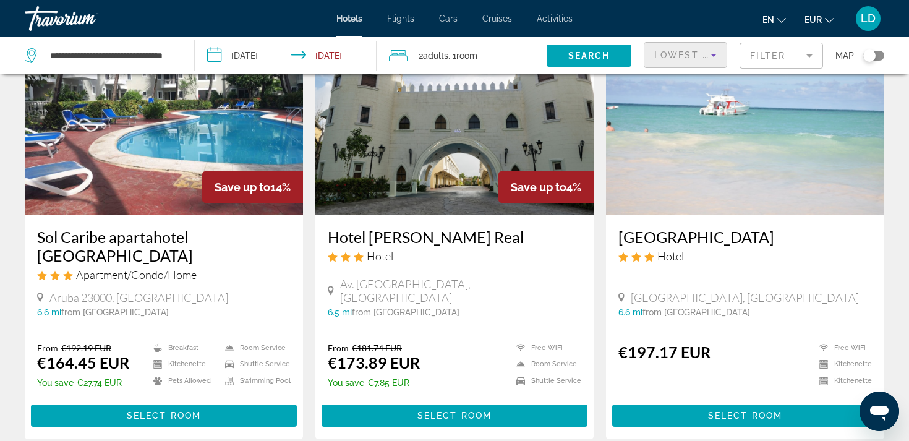
scroll to position [1437, 0]
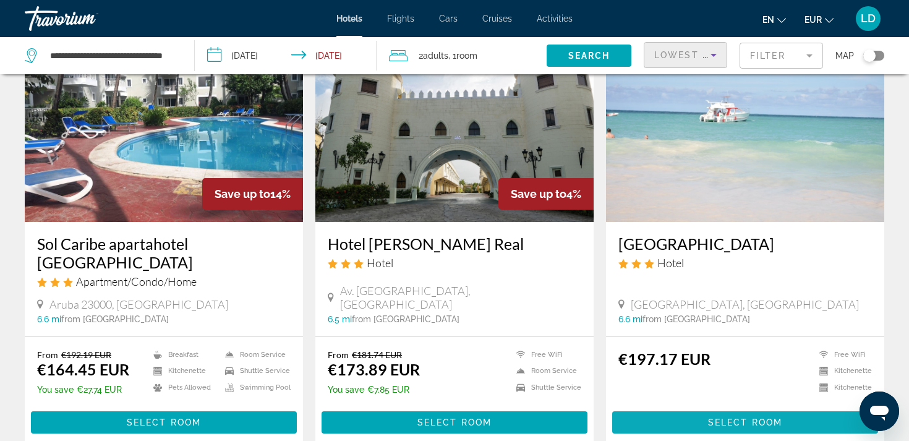
click at [736, 417] on span "Select Room" at bounding box center [745, 422] width 74 height 10
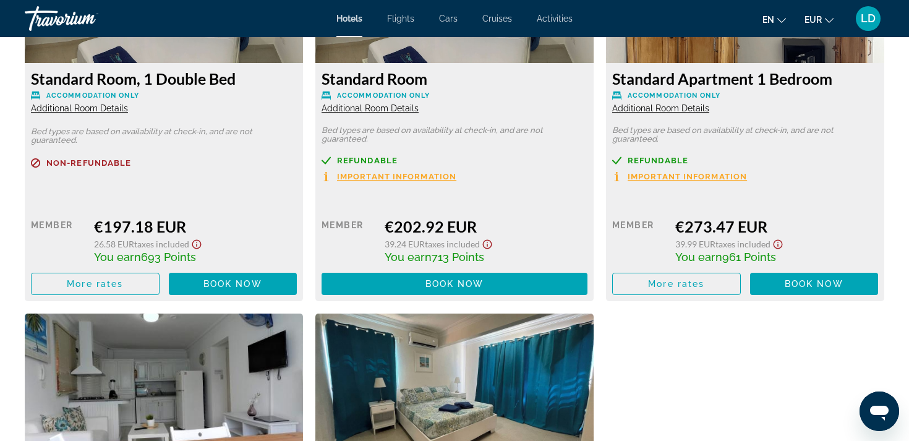
scroll to position [1800, 0]
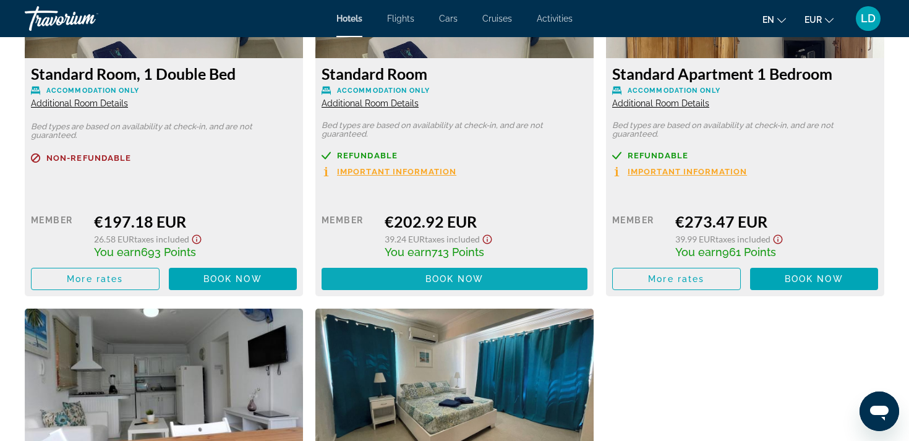
click at [453, 278] on span "Book now" at bounding box center [455, 279] width 59 height 10
